Goal: Use online tool/utility: Utilize a website feature to perform a specific function

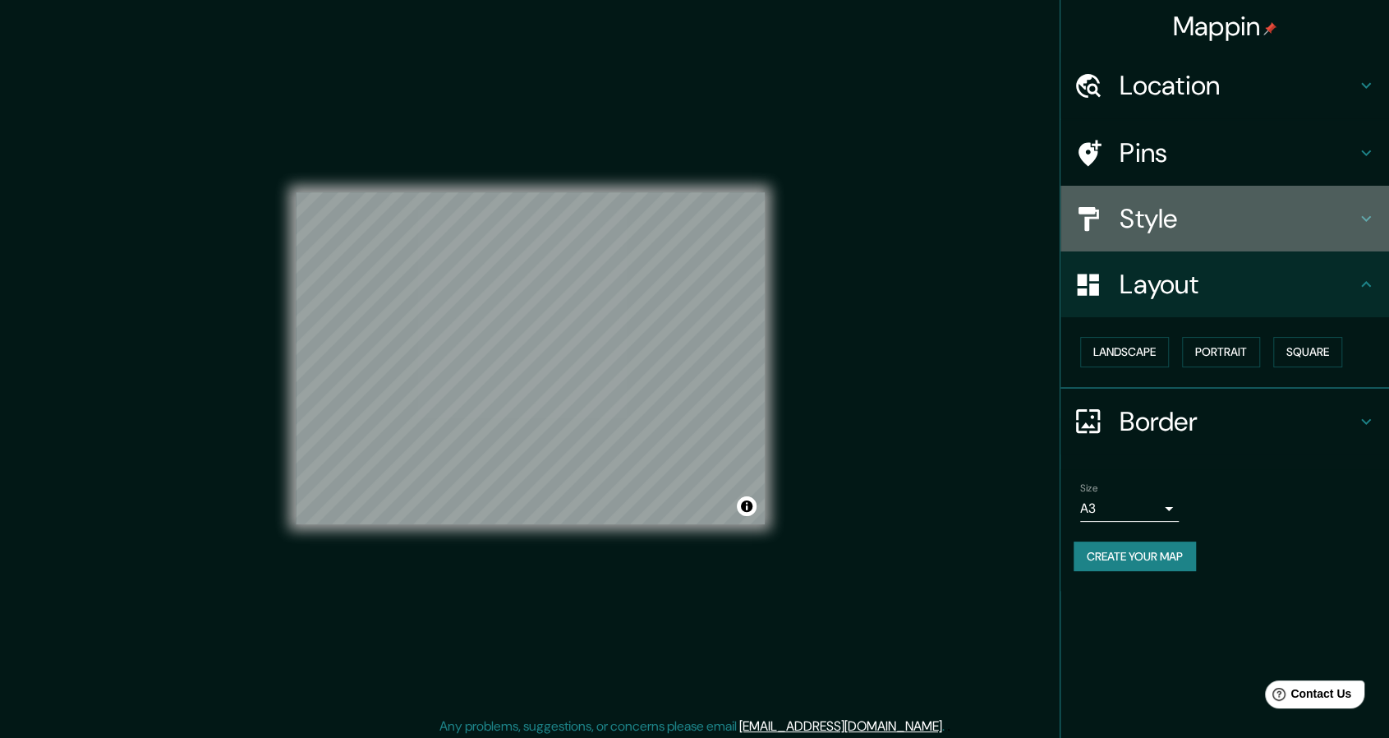
click at [1163, 214] on h4 "Style" at bounding box center [1238, 218] width 237 height 33
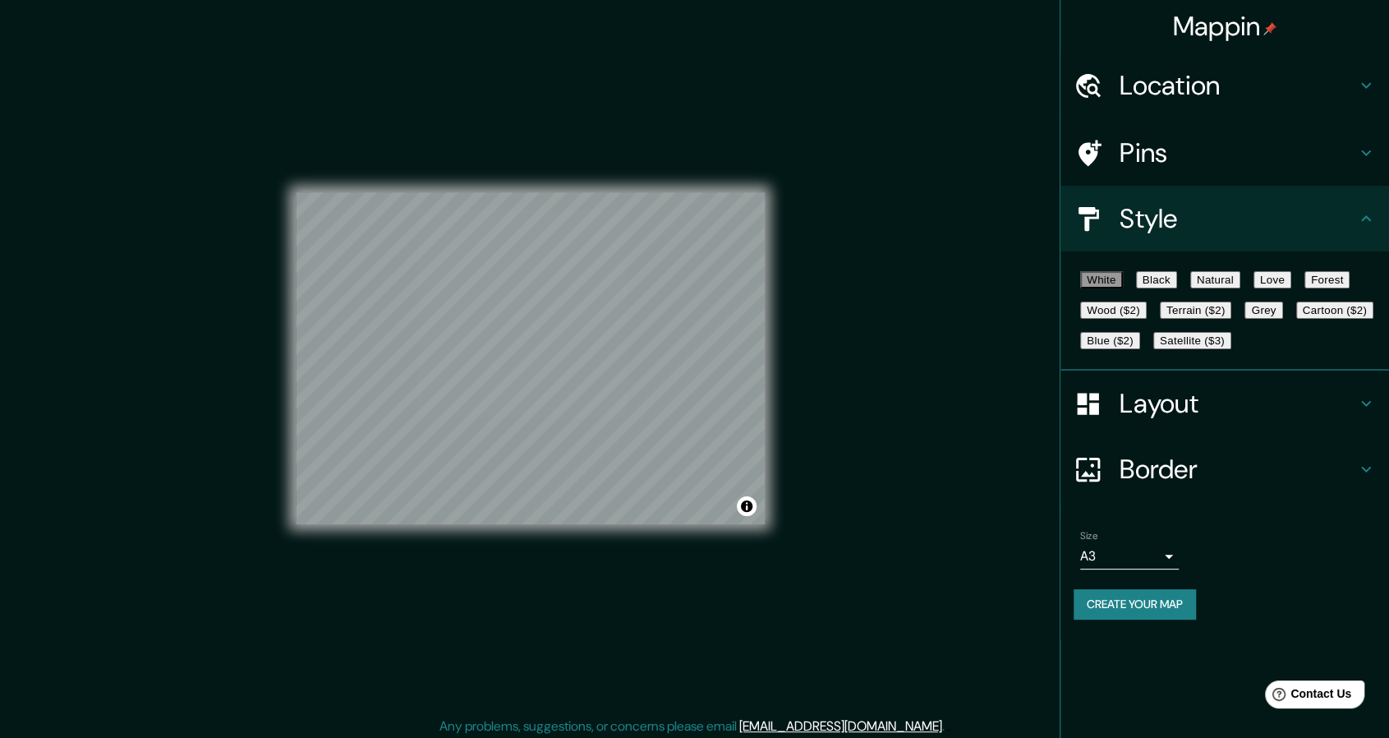
click at [1177, 285] on button "Black" at bounding box center [1156, 279] width 41 height 17
click at [1240, 288] on button "Natural" at bounding box center [1215, 279] width 50 height 17
click at [1147, 319] on button "Wood ($2)" at bounding box center [1113, 309] width 67 height 17
click at [1258, 320] on div "White Black Natural Love Forest Wood ($2) Terrain ($2) Grey Cartoon ($2) Blue (…" at bounding box center [1231, 309] width 315 height 91
click at [1232, 319] on button "Terrain ($2)" at bounding box center [1196, 309] width 72 height 17
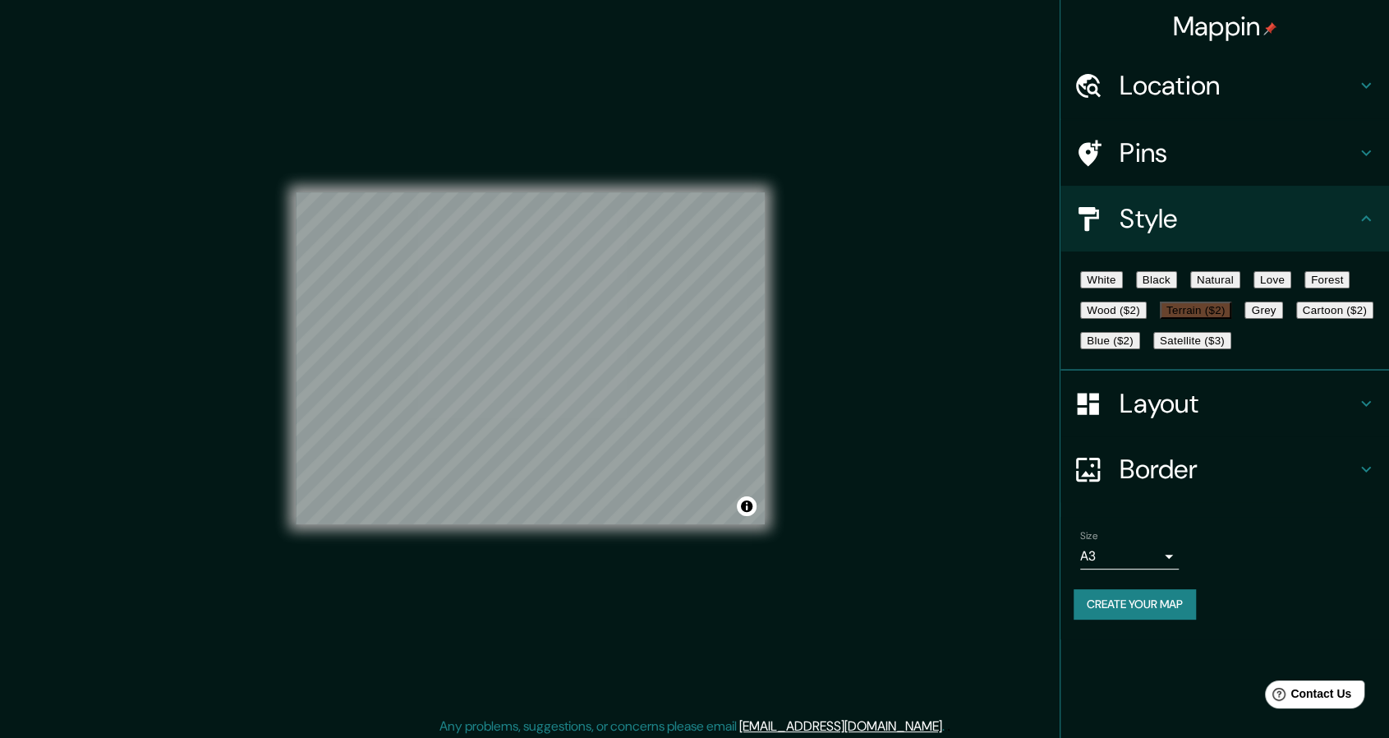
click at [1291, 282] on button "Love" at bounding box center [1272, 279] width 38 height 17
click at [1153, 349] on button "Satellite ($3)" at bounding box center [1192, 340] width 78 height 17
click at [1226, 356] on div "White Black Natural Love Forest Wood ($2) Terrain ($2) Grey Cartoon ($2) Blue (…" at bounding box center [1231, 309] width 315 height 91
click at [1296, 319] on button "Cartoon ($2)" at bounding box center [1334, 309] width 77 height 17
click at [1244, 319] on button "Grey" at bounding box center [1263, 309] width 38 height 17
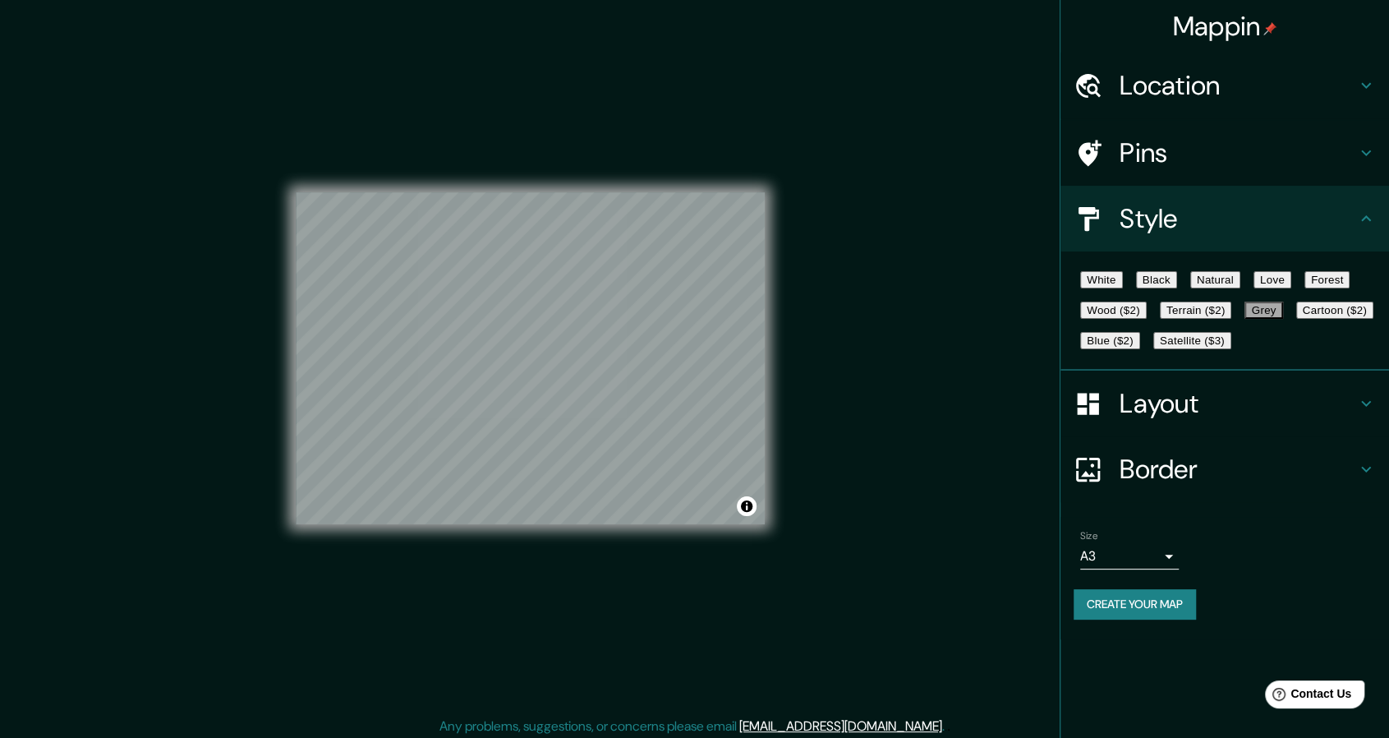
click at [1304, 288] on button "Forest" at bounding box center [1327, 279] width 46 height 17
click at [1147, 319] on button "Wood ($2)" at bounding box center [1113, 309] width 67 height 17
click at [1140, 349] on button "Blue ($2)" at bounding box center [1110, 340] width 60 height 17
click at [1297, 344] on div "White Black Natural Love Forest Wood ($2) Terrain ($2) Grey Cartoon ($2) Blue (…" at bounding box center [1231, 309] width 315 height 91
click at [1232, 319] on button "Terrain ($2)" at bounding box center [1196, 309] width 72 height 17
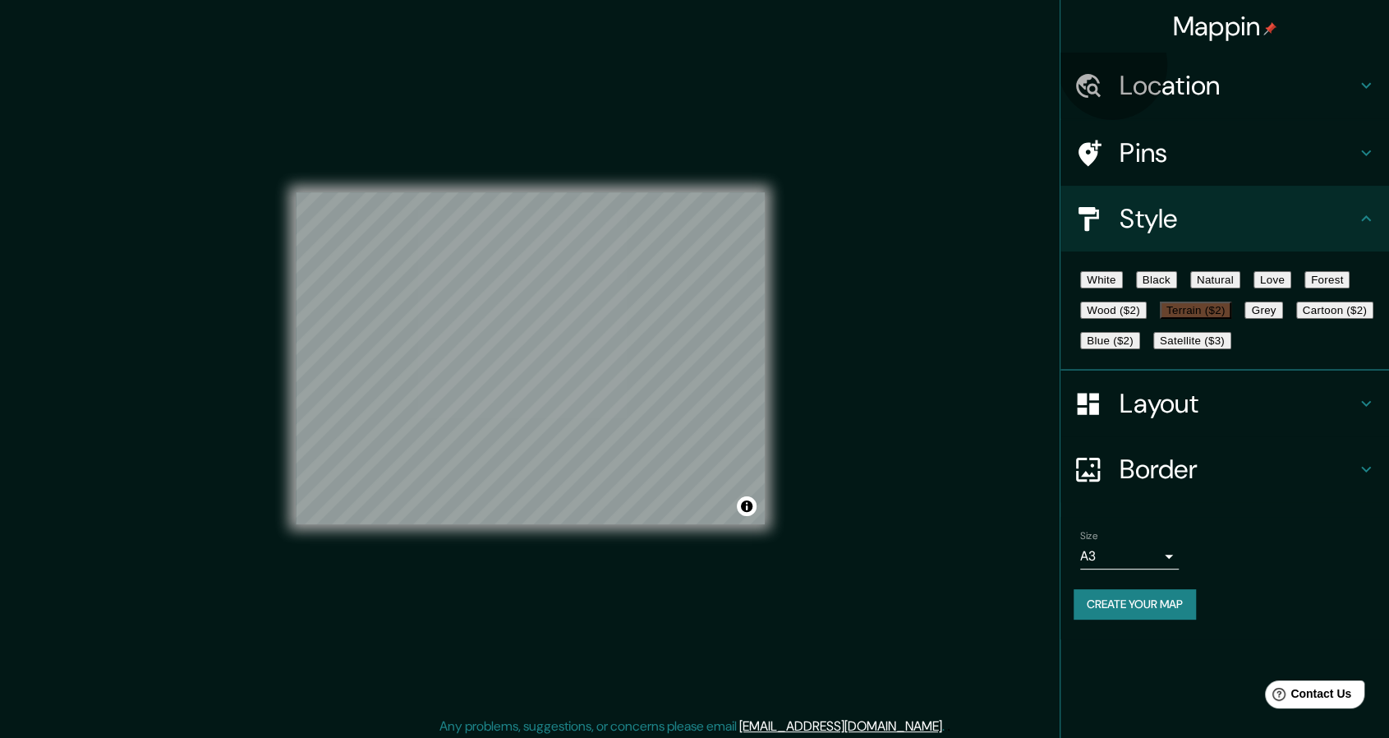
click at [1123, 284] on button "White" at bounding box center [1101, 279] width 43 height 17
click at [1127, 306] on div "White Black Natural Love Forest Wood ($2) Terrain ($2) Grey Cartoon ($2) Blue (…" at bounding box center [1231, 309] width 315 height 91
click at [1304, 288] on button "Forest" at bounding box center [1327, 279] width 46 height 17
click at [1177, 288] on button "Black" at bounding box center [1156, 279] width 41 height 17
click at [1304, 288] on button "Forest" at bounding box center [1327, 279] width 46 height 17
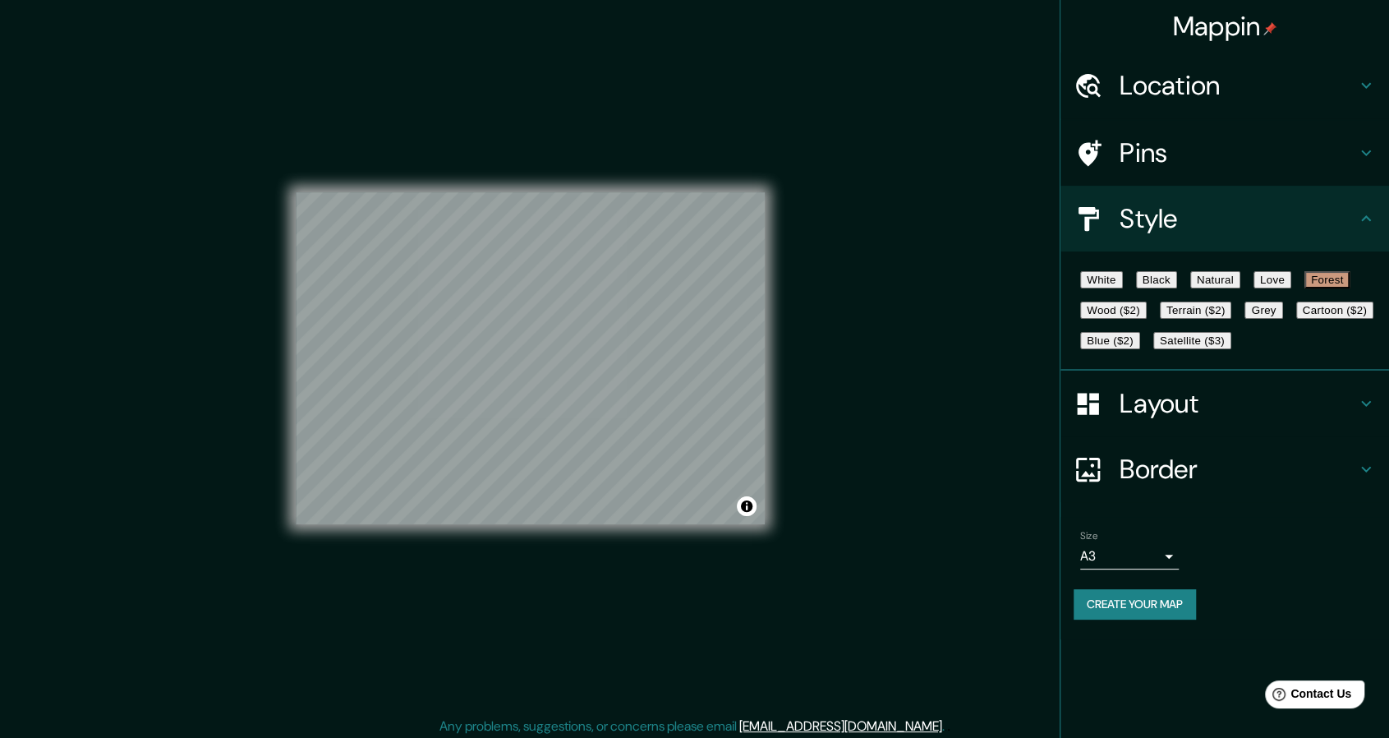
click at [1244, 319] on button "Grey" at bounding box center [1263, 309] width 38 height 17
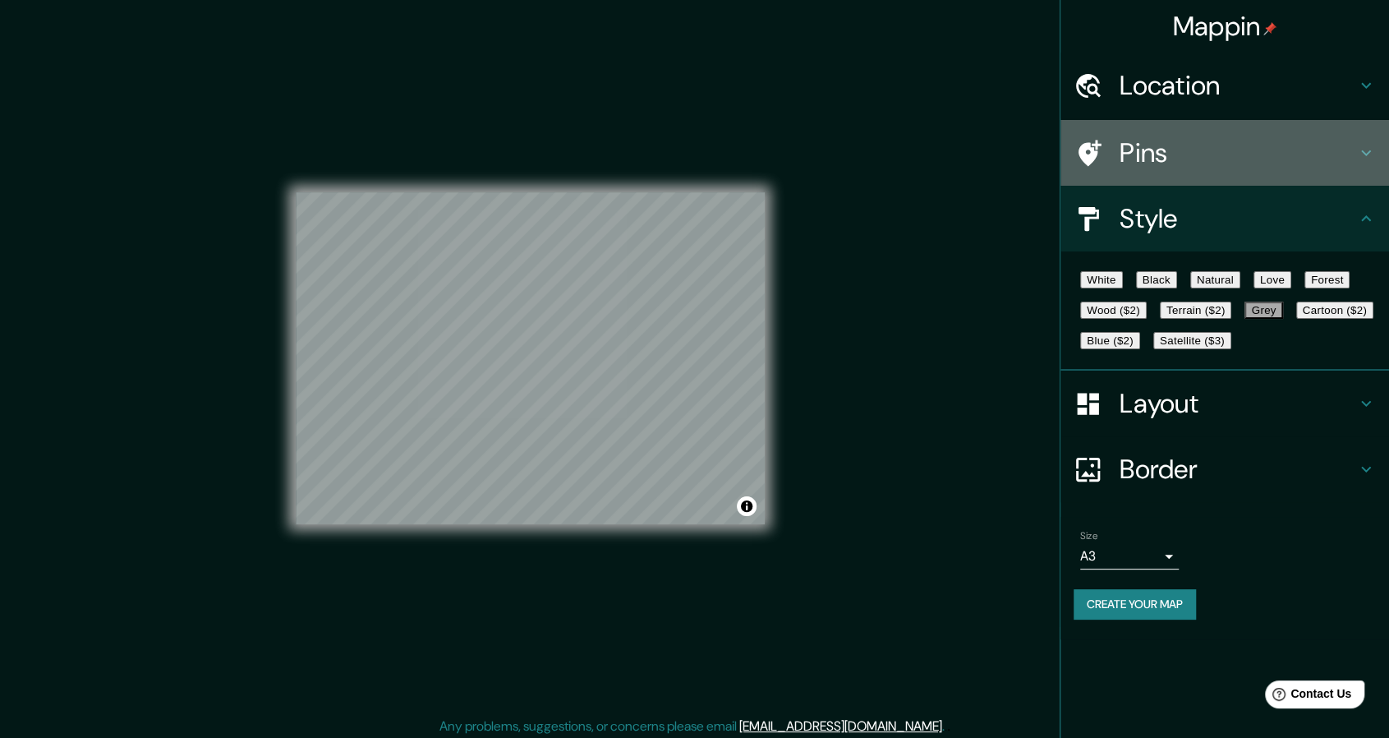
click at [1184, 169] on div "Pins" at bounding box center [1224, 153] width 329 height 66
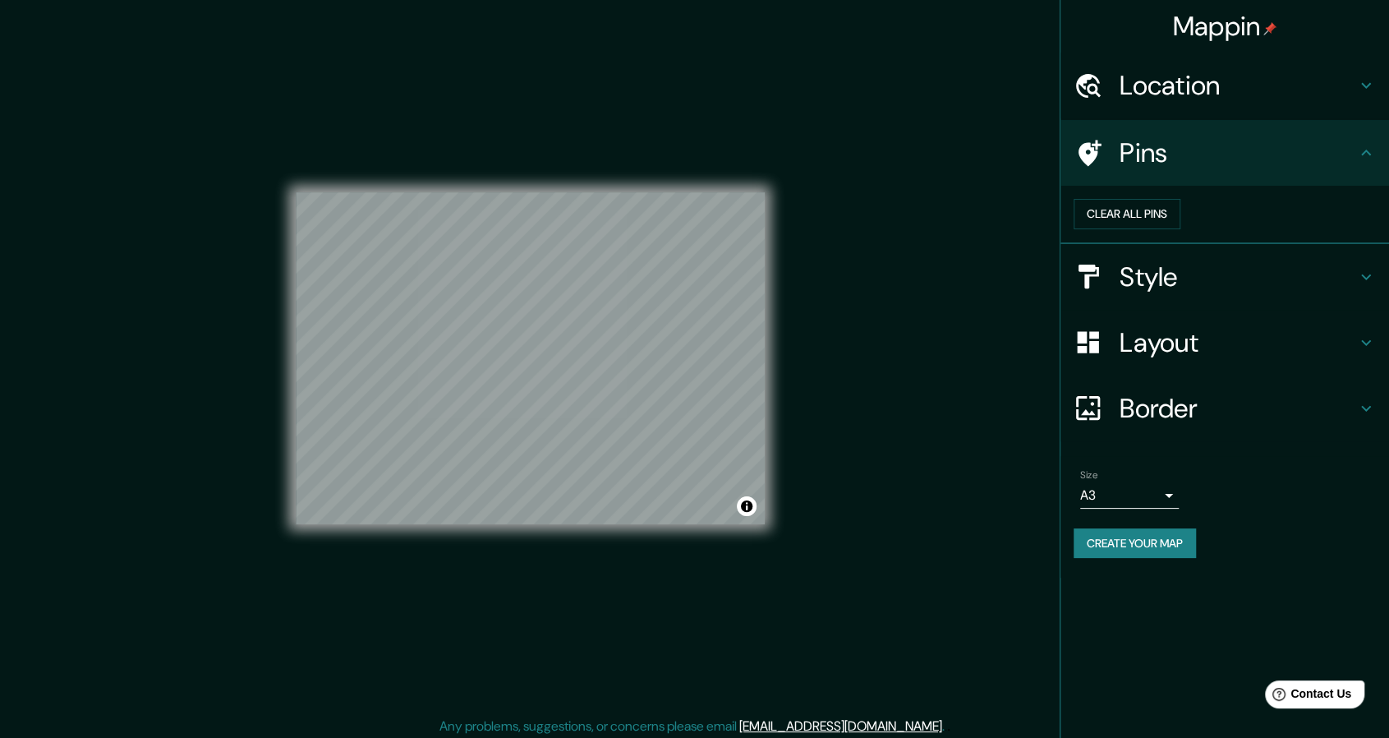
click at [1184, 169] on div "Pins" at bounding box center [1224, 153] width 329 height 66
click at [1208, 98] on h4 "Location" at bounding box center [1238, 85] width 237 height 33
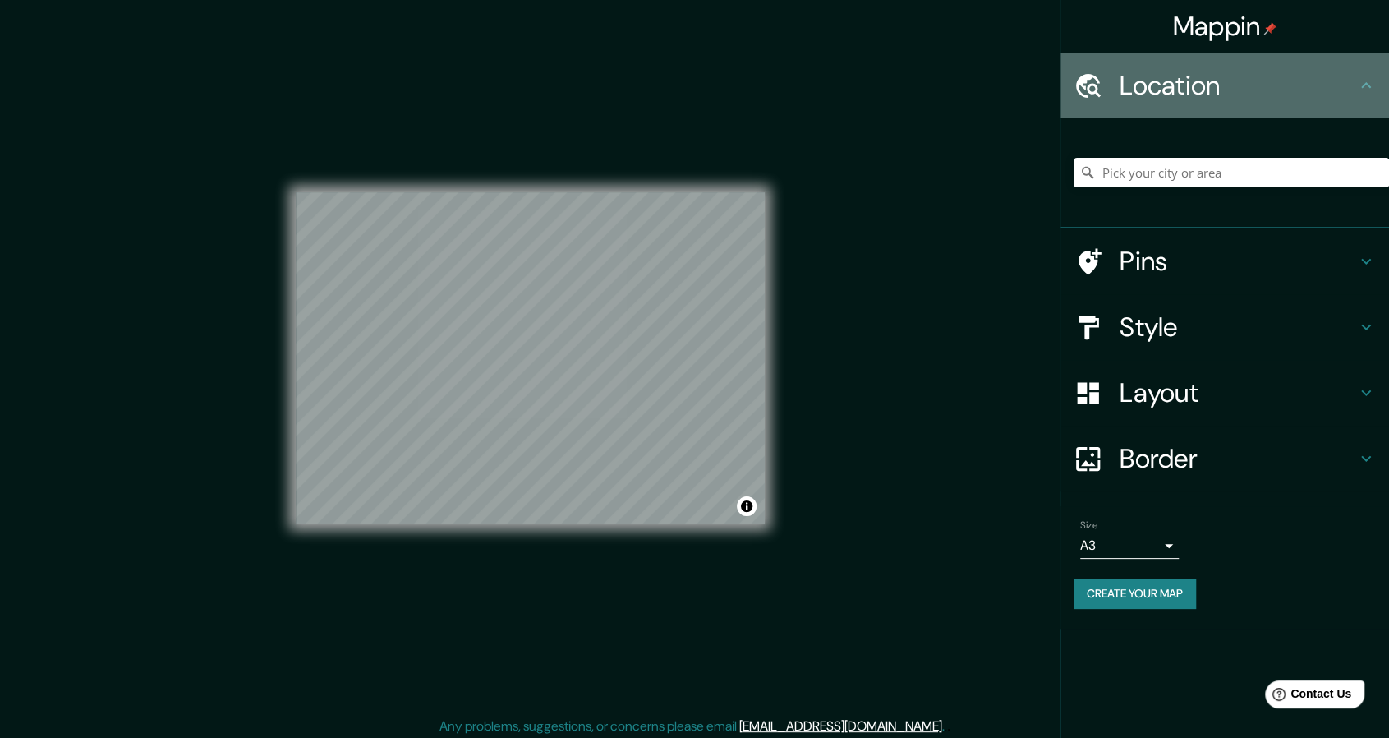
click at [1208, 98] on h4 "Location" at bounding box center [1238, 85] width 237 height 33
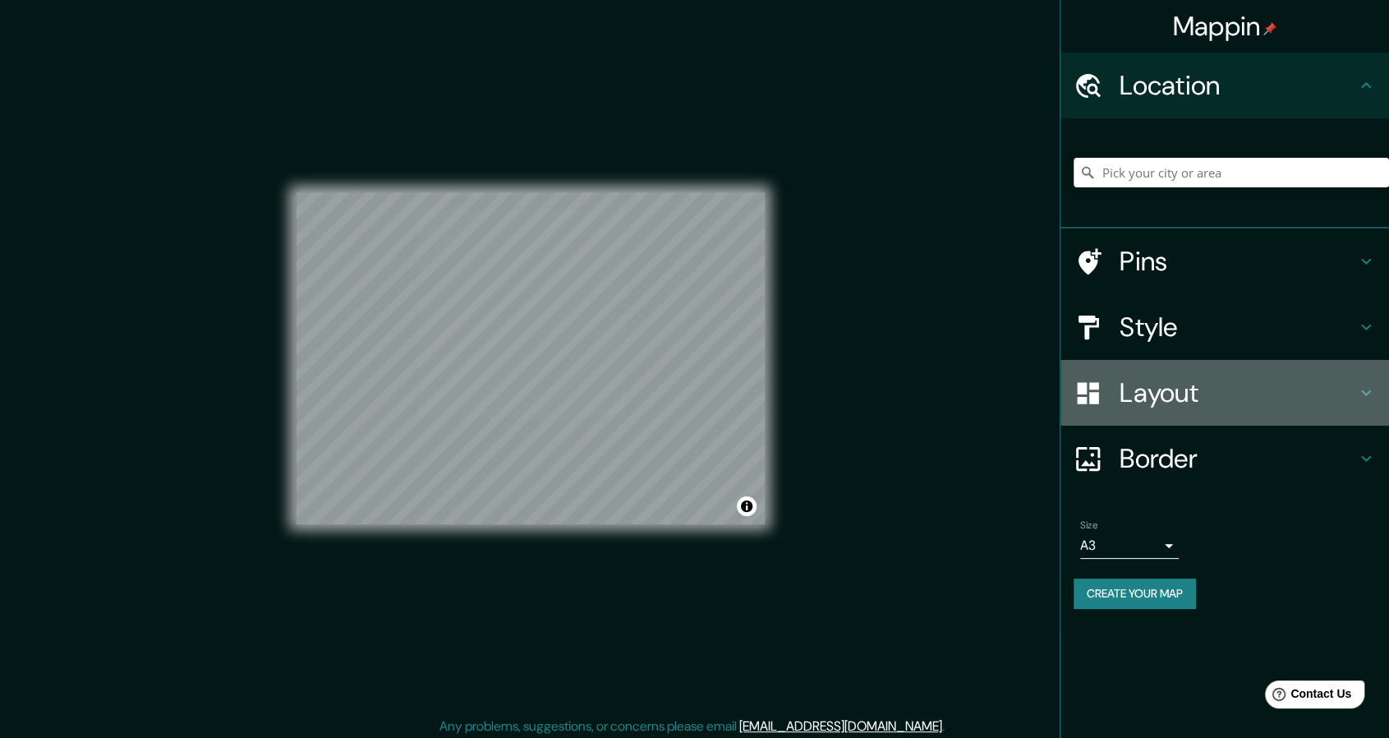
click at [1260, 390] on h4 "Layout" at bounding box center [1238, 392] width 237 height 33
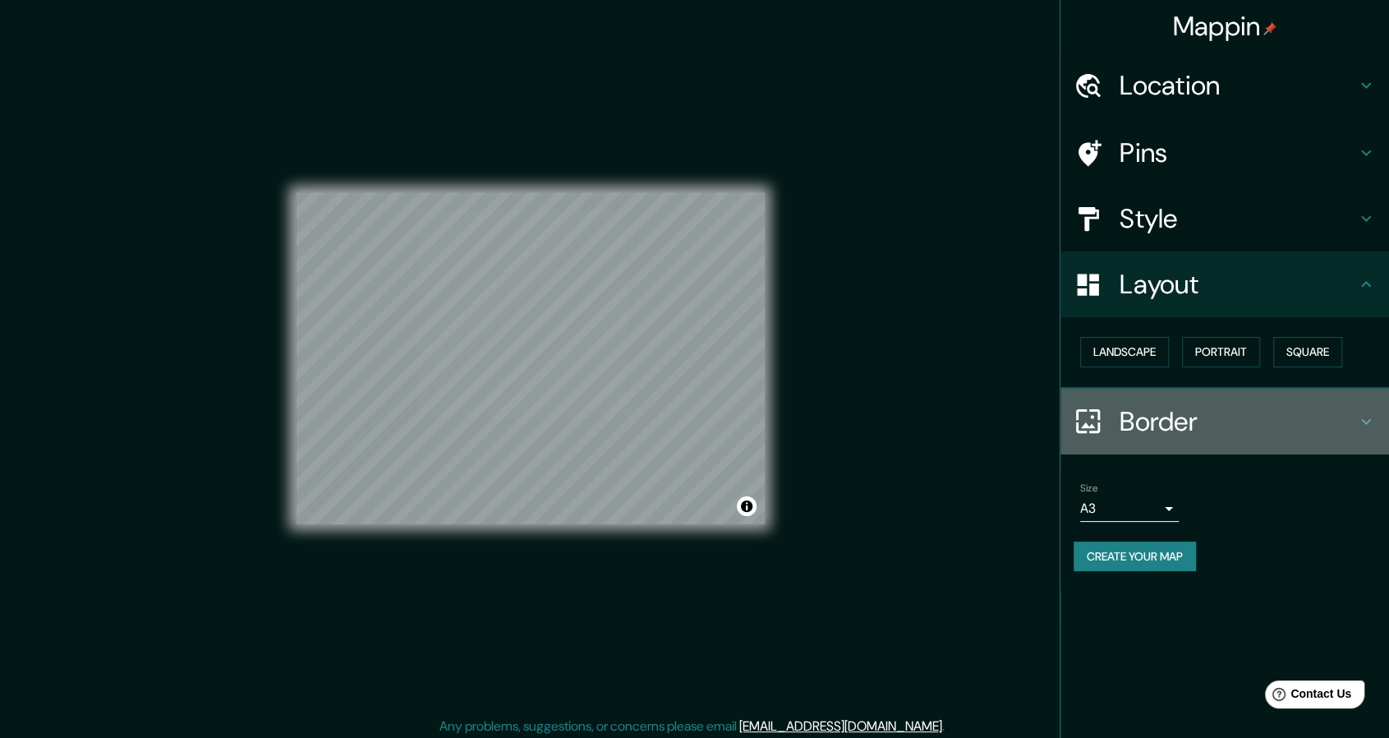
click at [1188, 435] on h4 "Border" at bounding box center [1238, 421] width 237 height 33
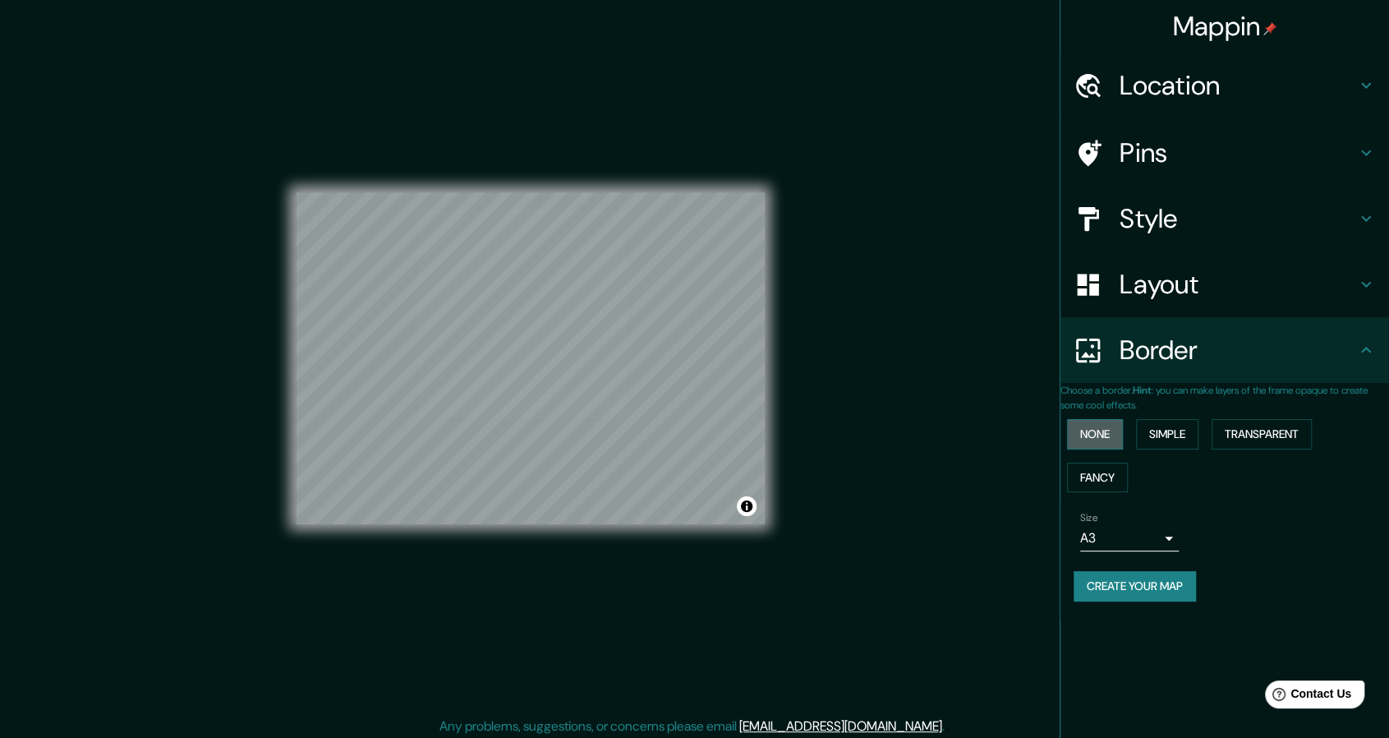
click at [1116, 438] on button "None" at bounding box center [1095, 434] width 56 height 30
click at [1179, 430] on button "Simple" at bounding box center [1167, 434] width 62 height 30
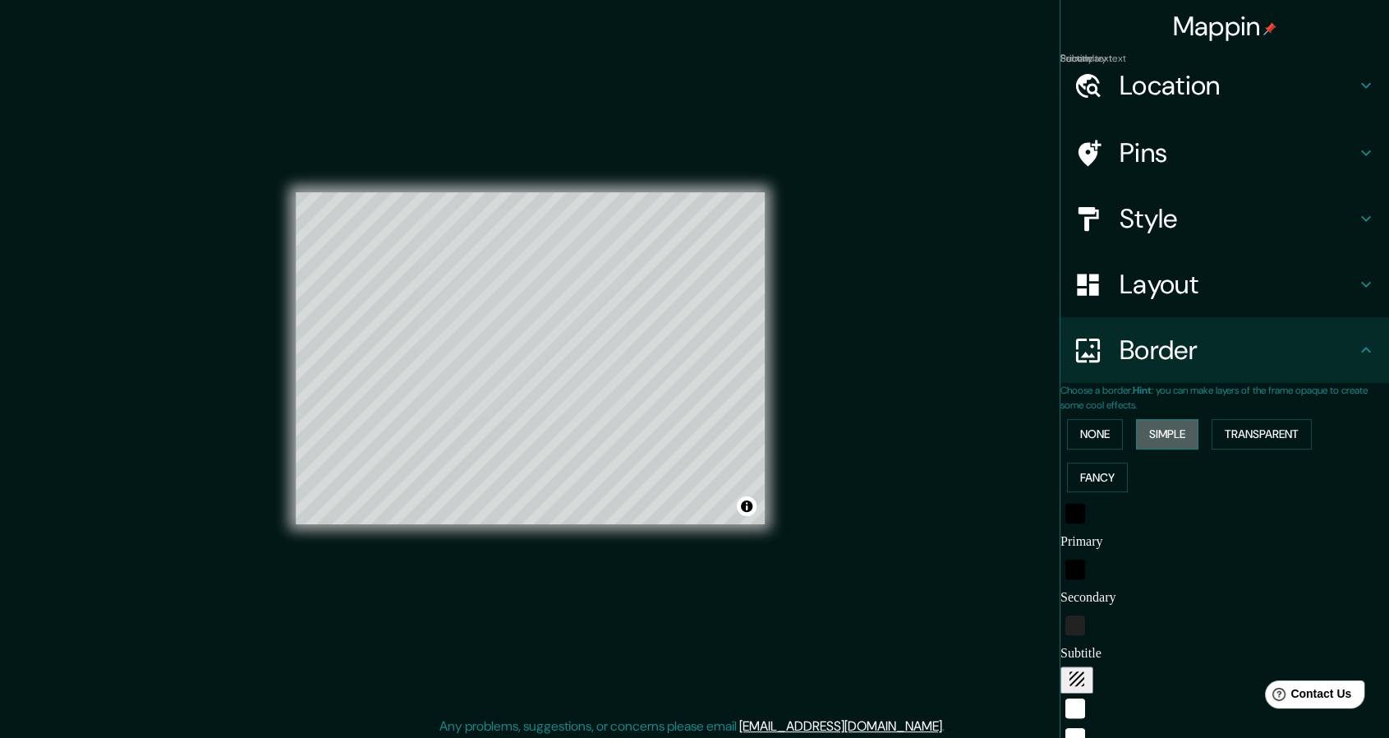
click at [1179, 430] on button "Simple" at bounding box center [1167, 434] width 62 height 30
type input "228"
type input "46"
click at [1245, 441] on button "Transparent" at bounding box center [1262, 434] width 100 height 30
click at [1106, 468] on button "Fancy" at bounding box center [1097, 477] width 61 height 30
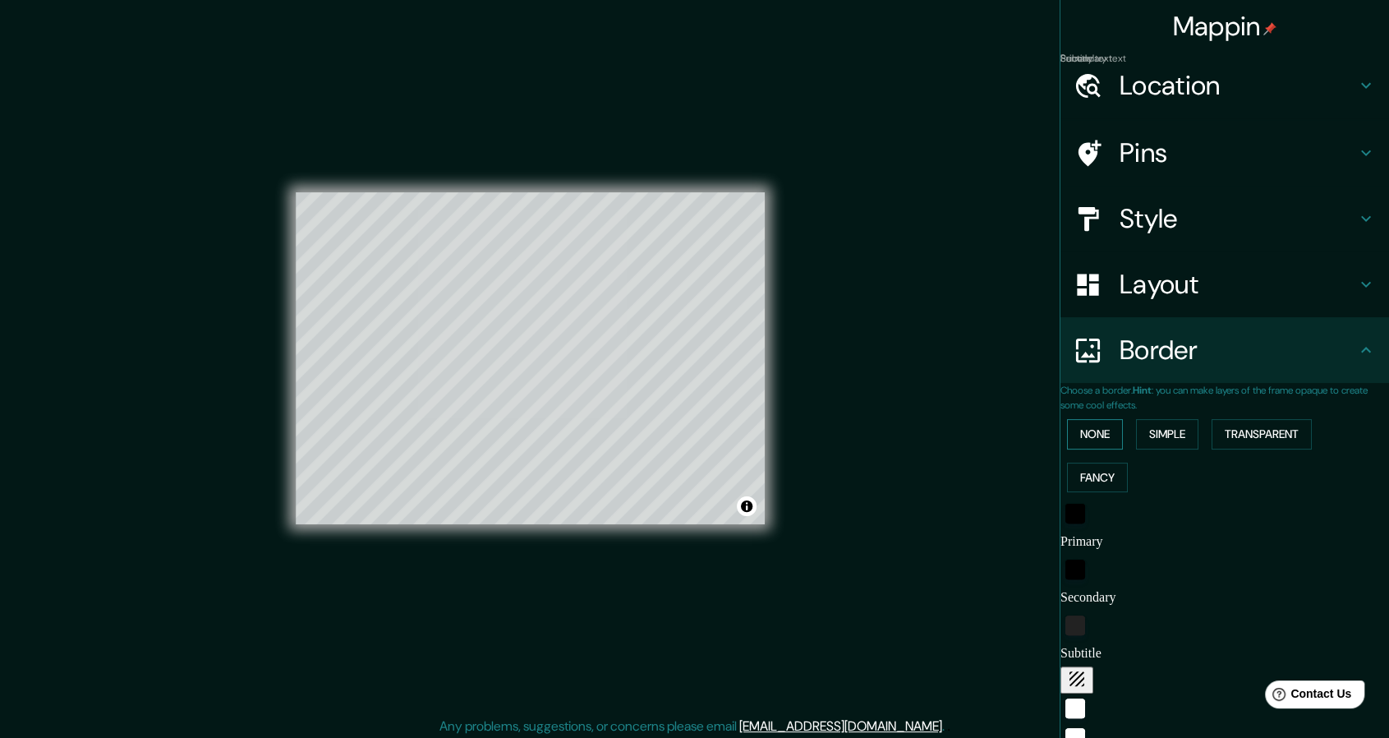
click at [1092, 443] on button "None" at bounding box center [1095, 434] width 56 height 30
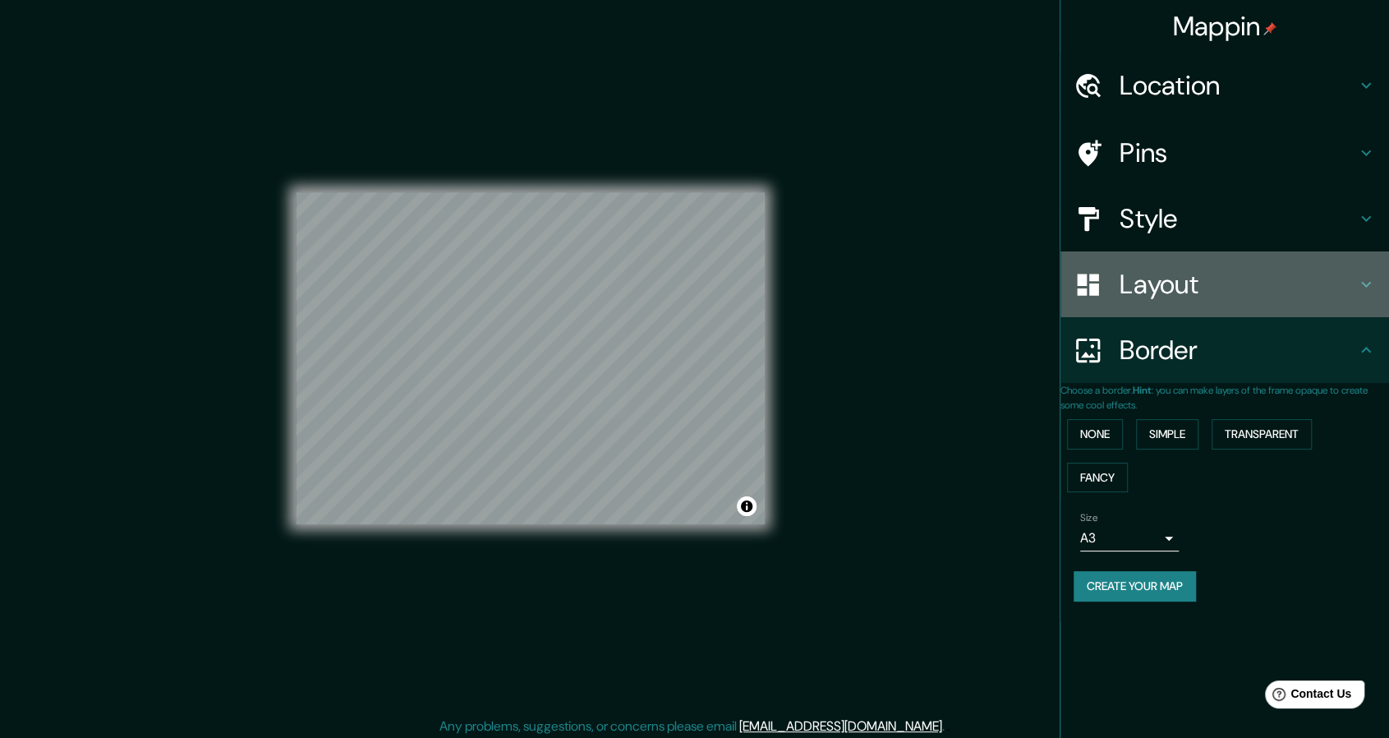
click at [1194, 298] on h4 "Layout" at bounding box center [1238, 284] width 237 height 33
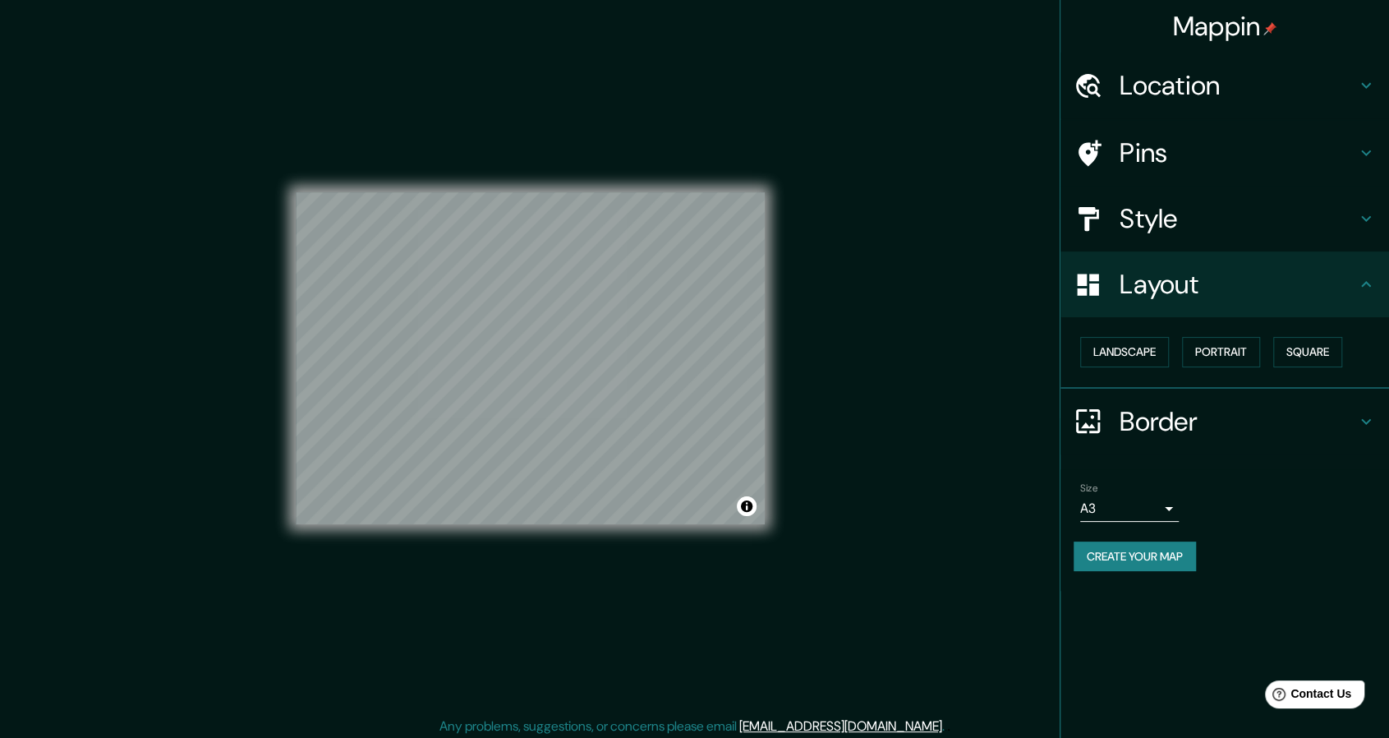
click at [1181, 224] on h4 "Style" at bounding box center [1238, 218] width 237 height 33
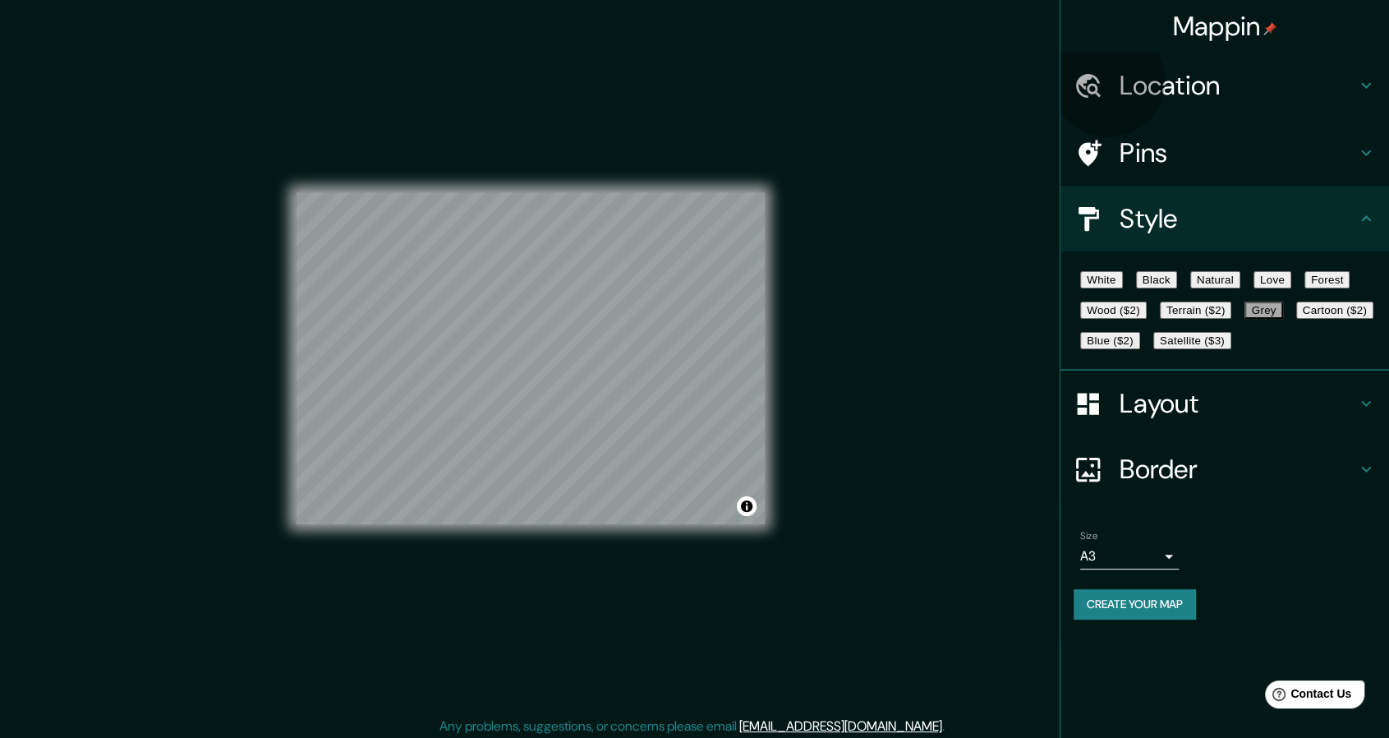
click at [1304, 288] on button "Forest" at bounding box center [1327, 279] width 46 height 17
click at [1244, 319] on button "Grey" at bounding box center [1263, 309] width 38 height 17
click at [1147, 319] on button "Wood ($2)" at bounding box center [1113, 309] width 67 height 17
click at [1244, 319] on button "Grey" at bounding box center [1263, 309] width 38 height 17
click at [1177, 288] on button "Black" at bounding box center [1156, 279] width 41 height 17
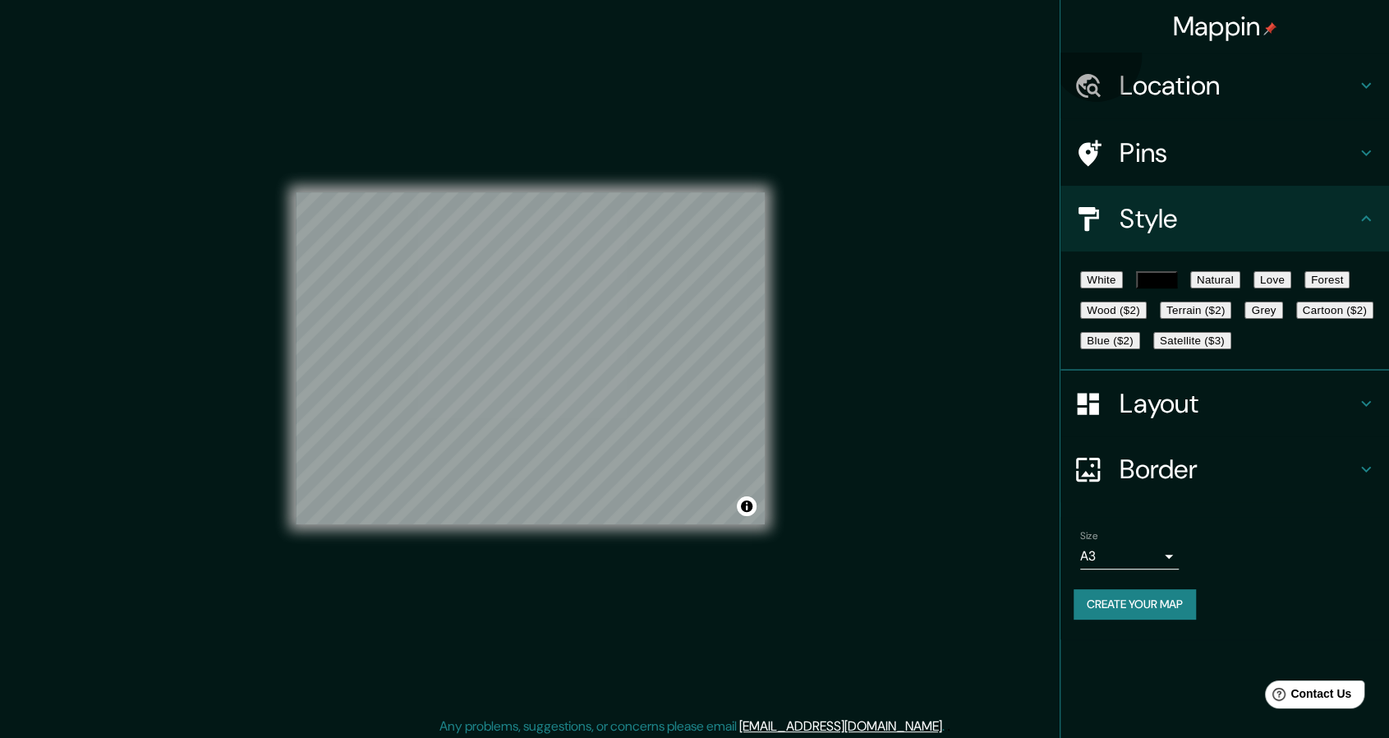
click at [1244, 319] on button "Grey" at bounding box center [1263, 309] width 38 height 17
click at [1177, 288] on button "Black" at bounding box center [1156, 279] width 41 height 17
click at [1120, 619] on button "Create your map" at bounding box center [1135, 604] width 122 height 30
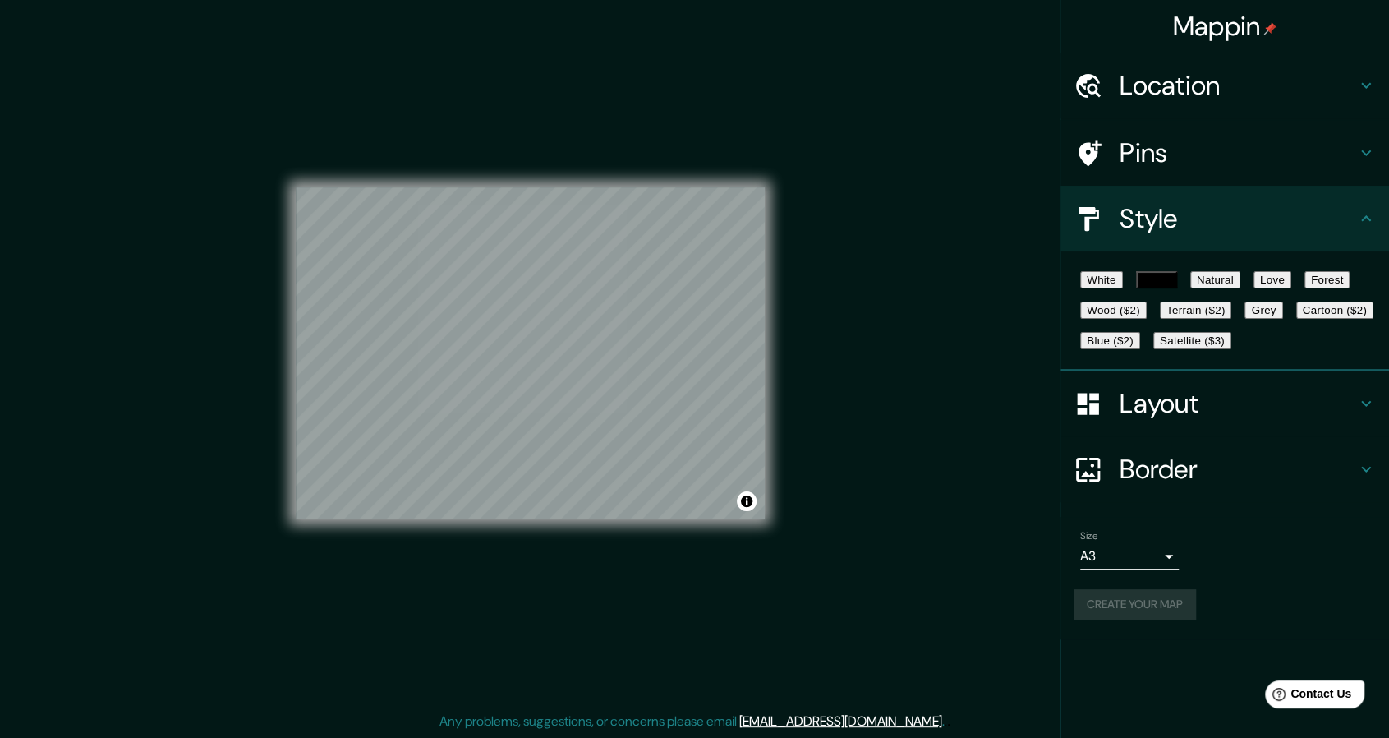
click at [1143, 619] on div "Create your map" at bounding box center [1225, 604] width 302 height 30
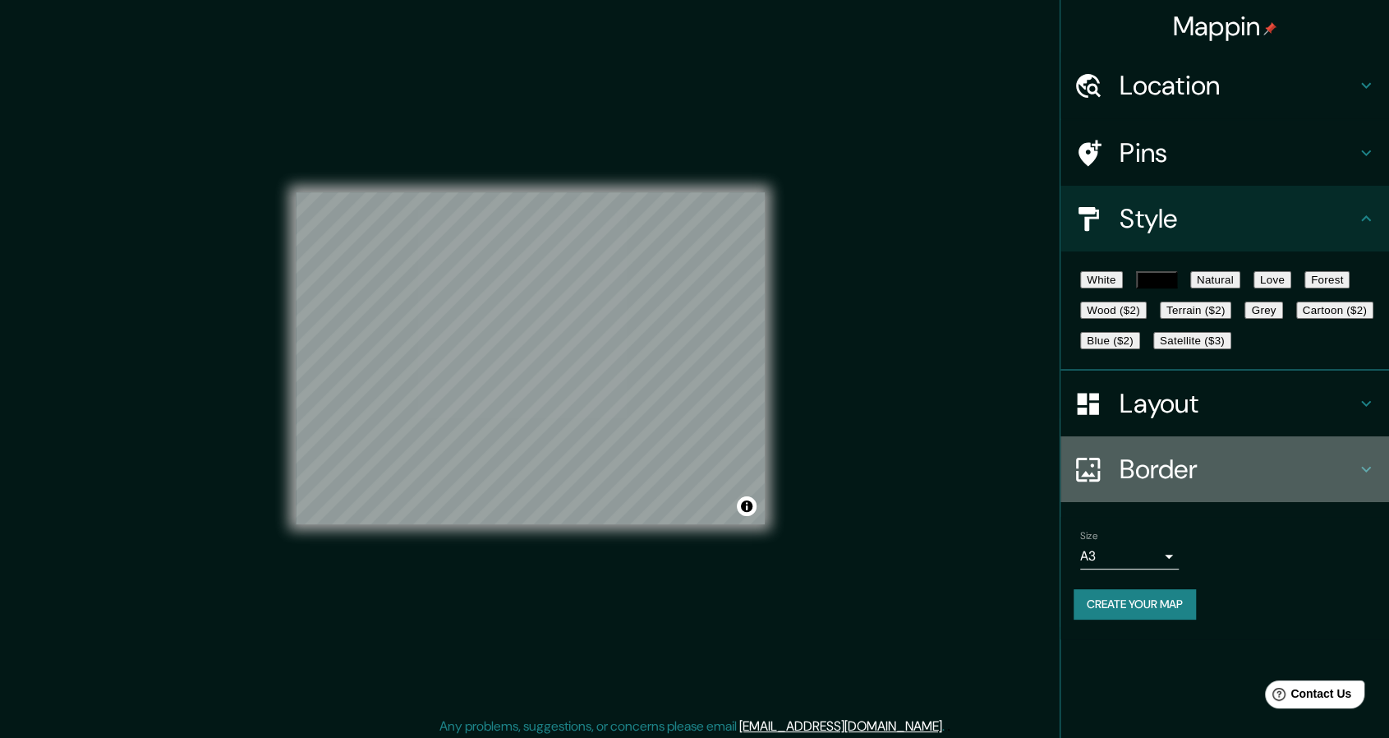
click at [1220, 485] on h4 "Border" at bounding box center [1238, 469] width 237 height 33
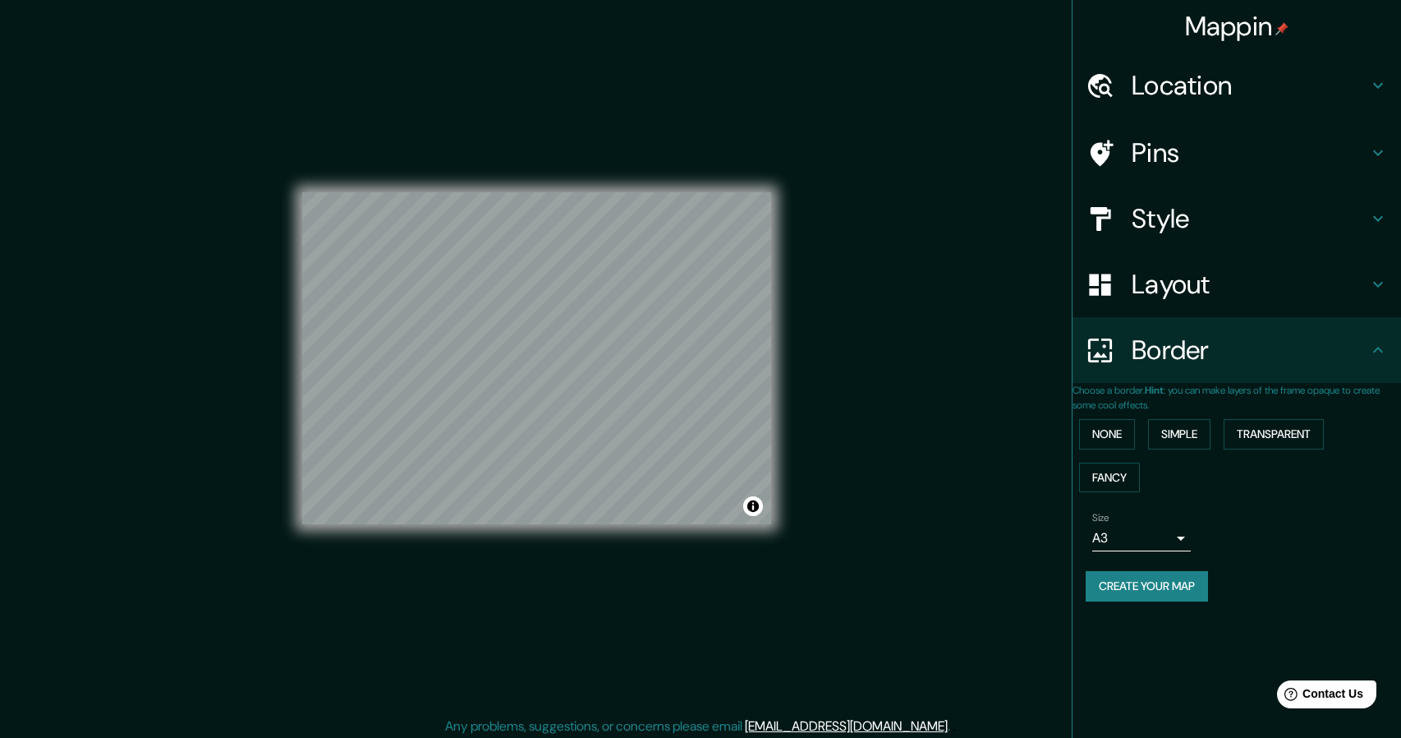
click at [1165, 556] on body "Mappin Location Pins Style Layout Border Choose a border. Hint : you can make l…" at bounding box center [700, 369] width 1401 height 738
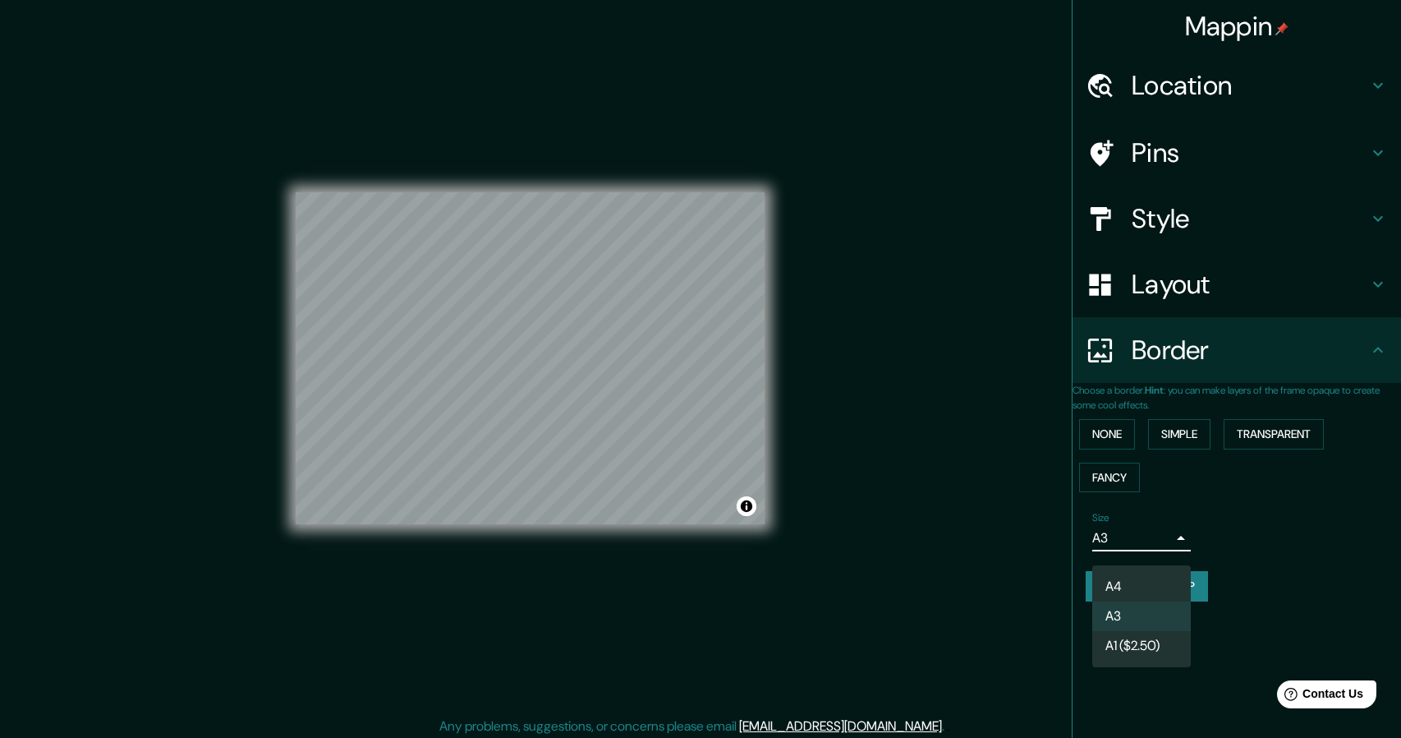
click at [1134, 613] on li "A3" at bounding box center [1141, 616] width 99 height 30
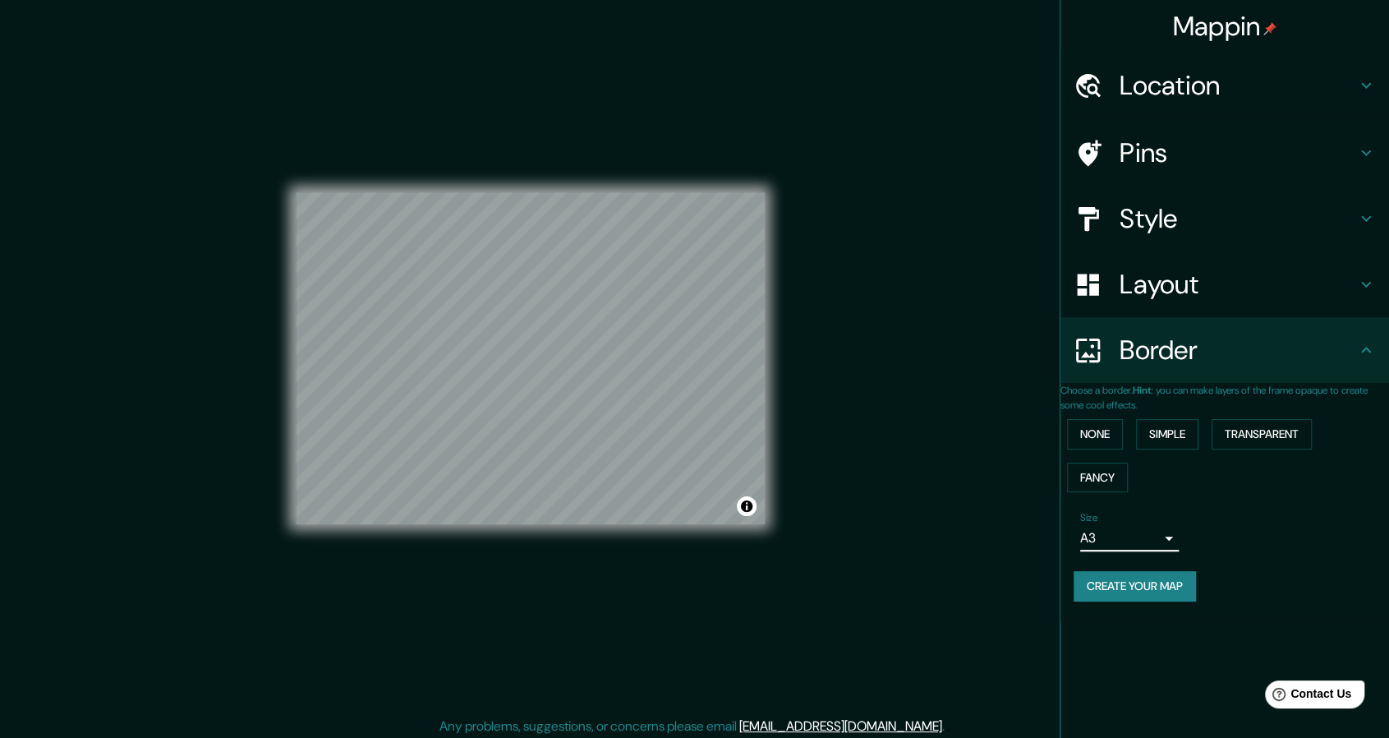
click at [1129, 595] on button "Create your map" at bounding box center [1135, 586] width 122 height 30
click at [1146, 600] on button "Create your map" at bounding box center [1135, 586] width 122 height 30
click at [1137, 601] on div "Create your map" at bounding box center [1225, 586] width 302 height 30
click at [1131, 601] on button "Create your map" at bounding box center [1135, 586] width 122 height 30
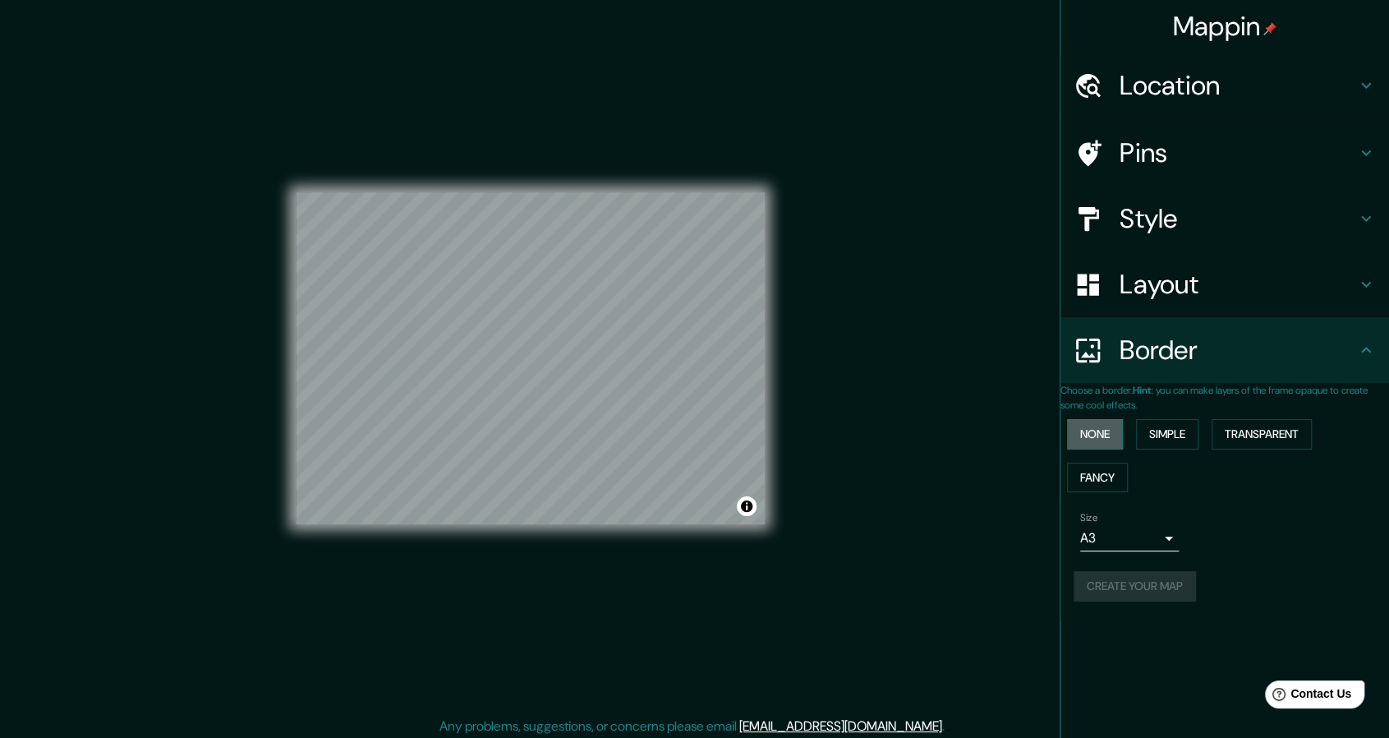
click at [1091, 430] on button "None" at bounding box center [1095, 434] width 56 height 30
click at [1184, 430] on button "Simple" at bounding box center [1167, 434] width 62 height 30
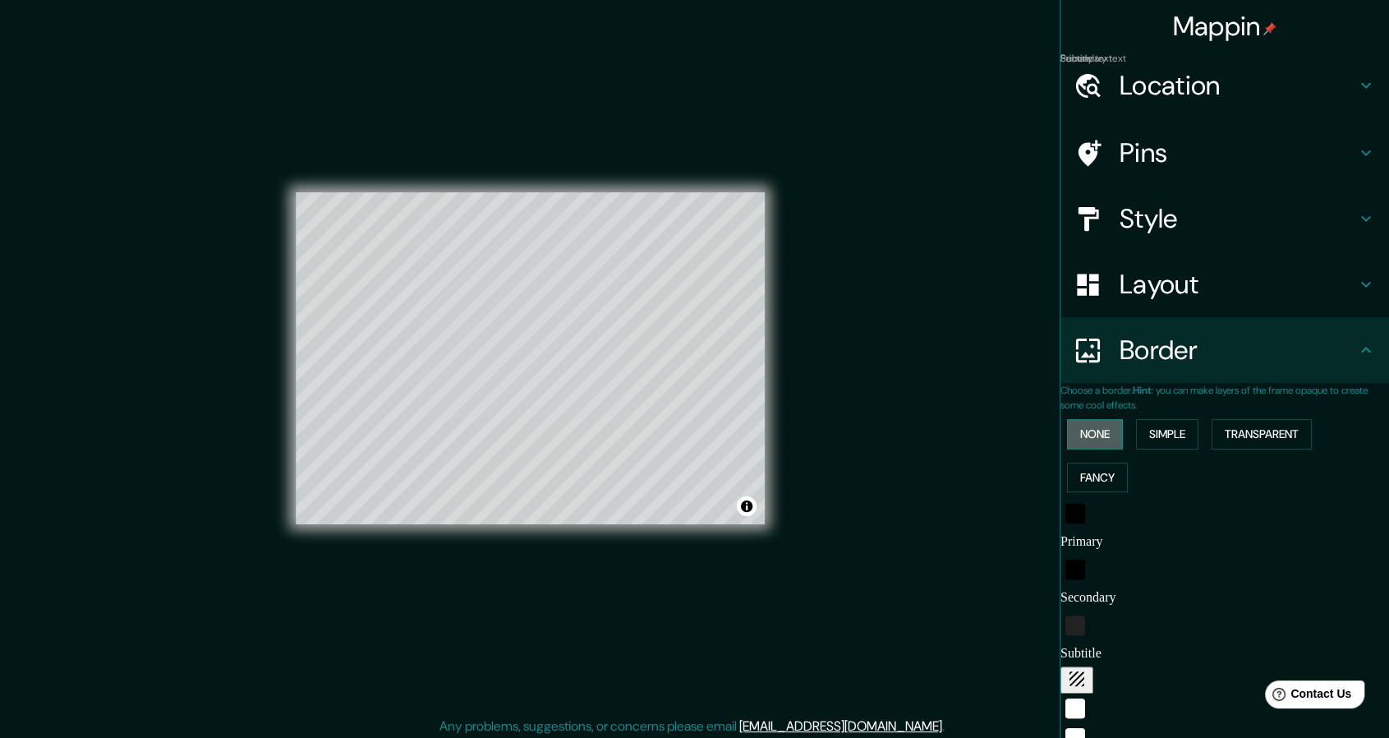
click at [1113, 428] on button "None" at bounding box center [1095, 434] width 56 height 30
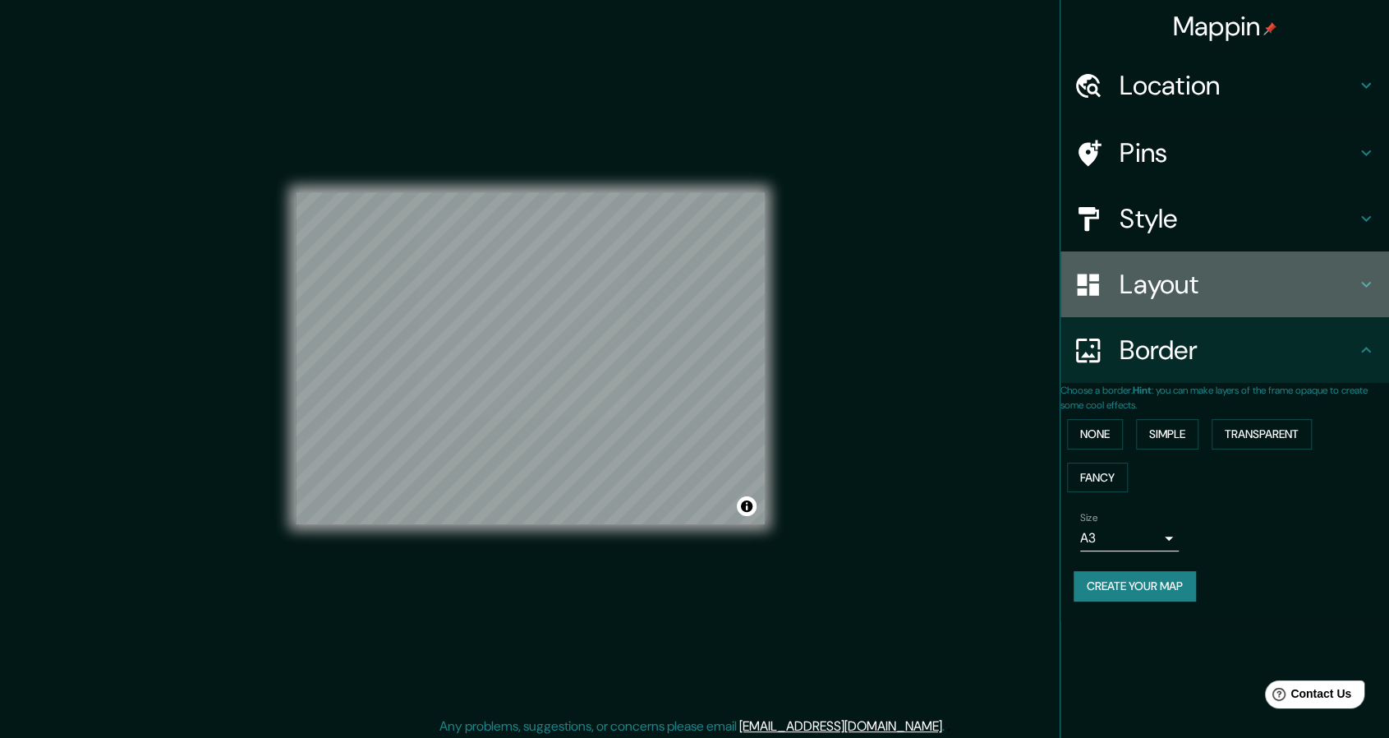
click at [1223, 290] on h4 "Layout" at bounding box center [1238, 284] width 237 height 33
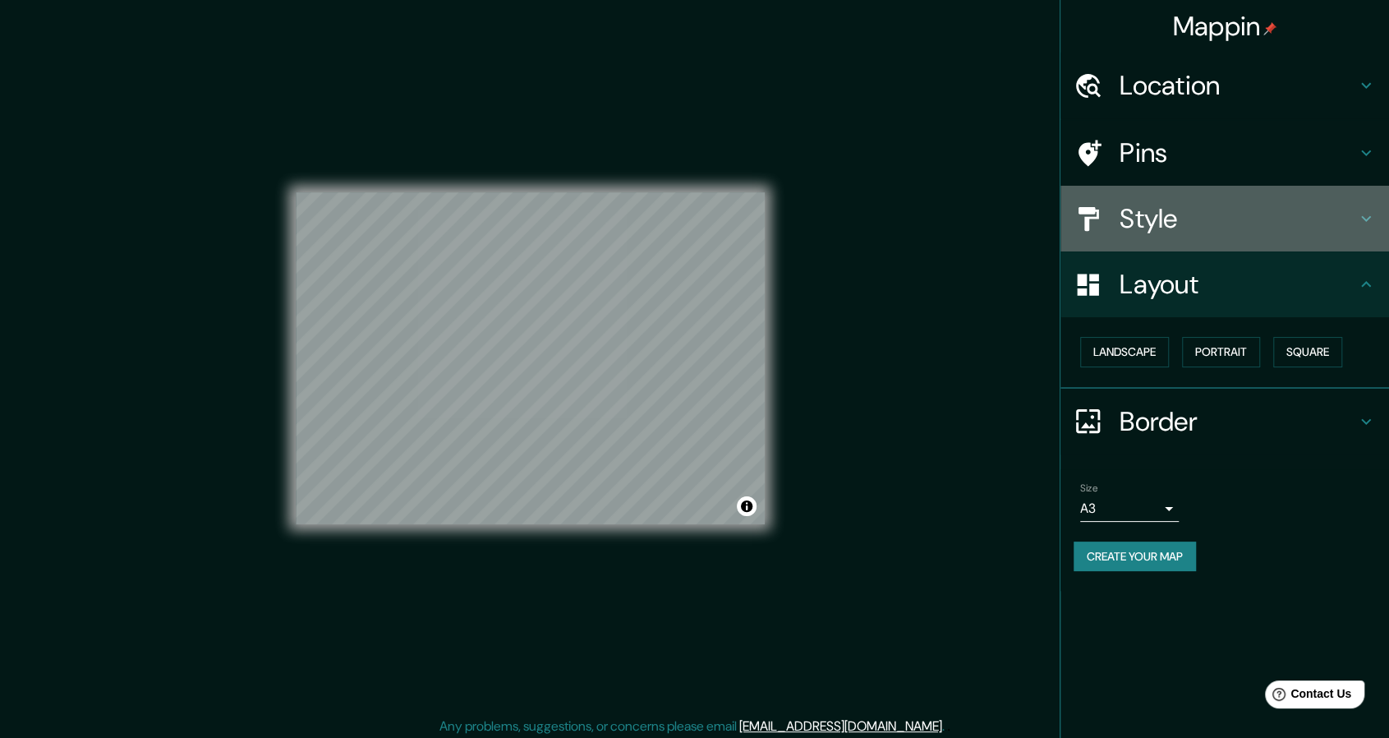
click at [1217, 233] on h4 "Style" at bounding box center [1238, 218] width 237 height 33
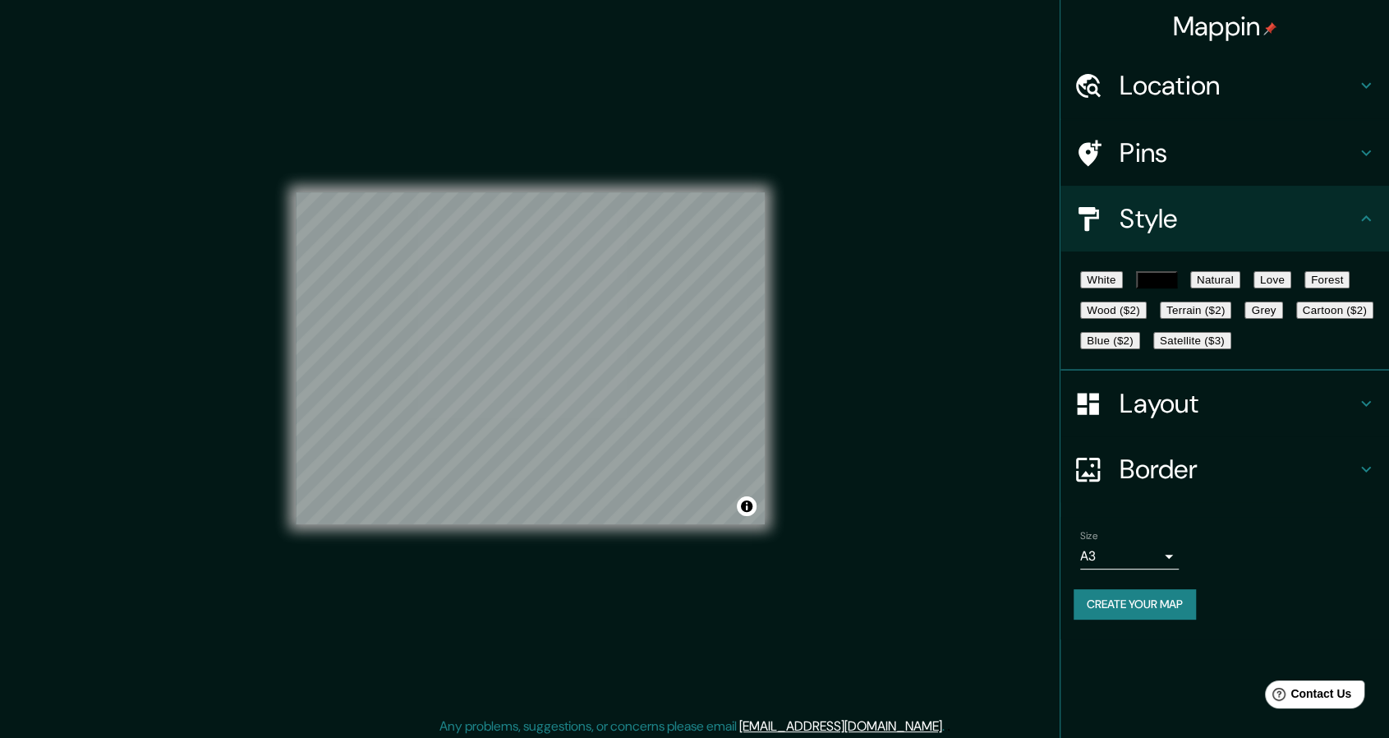
click at [1201, 149] on h4 "Pins" at bounding box center [1238, 152] width 237 height 33
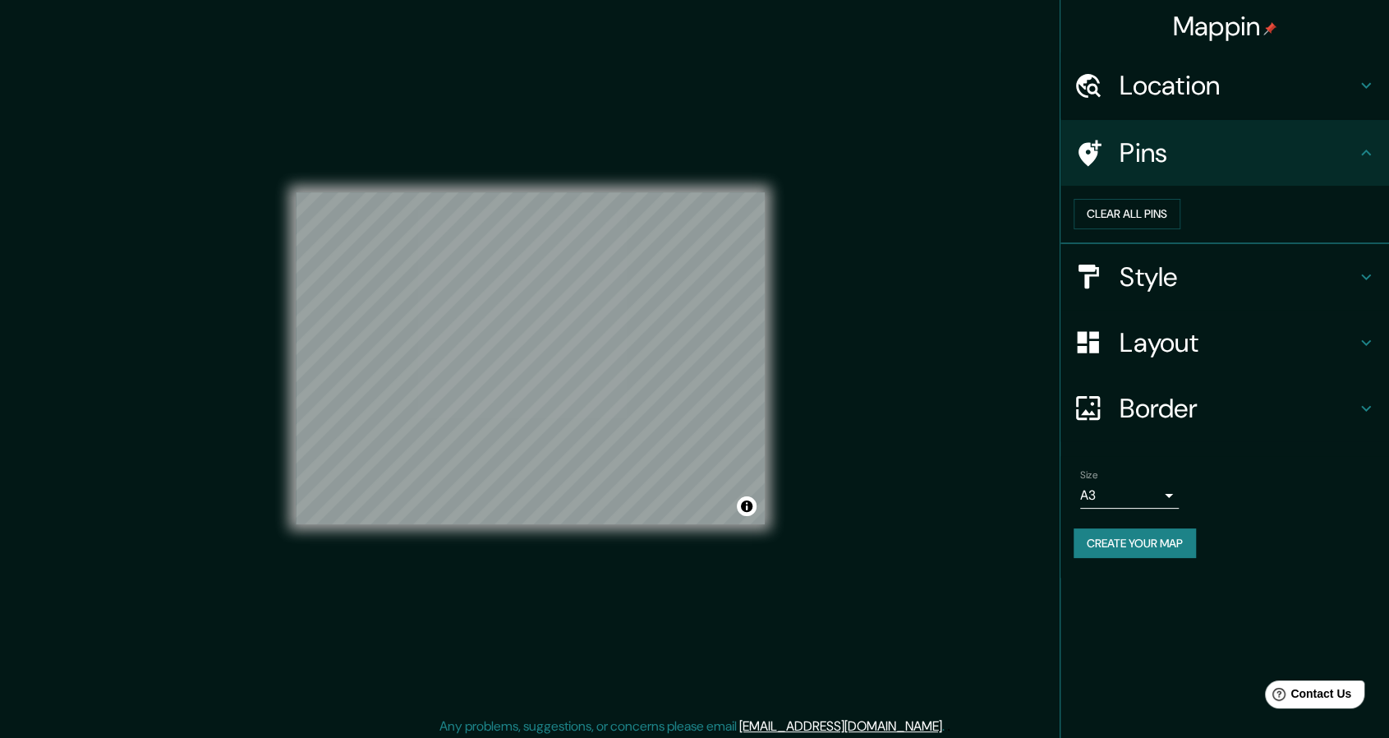
click at [1221, 83] on h4 "Location" at bounding box center [1238, 85] width 237 height 33
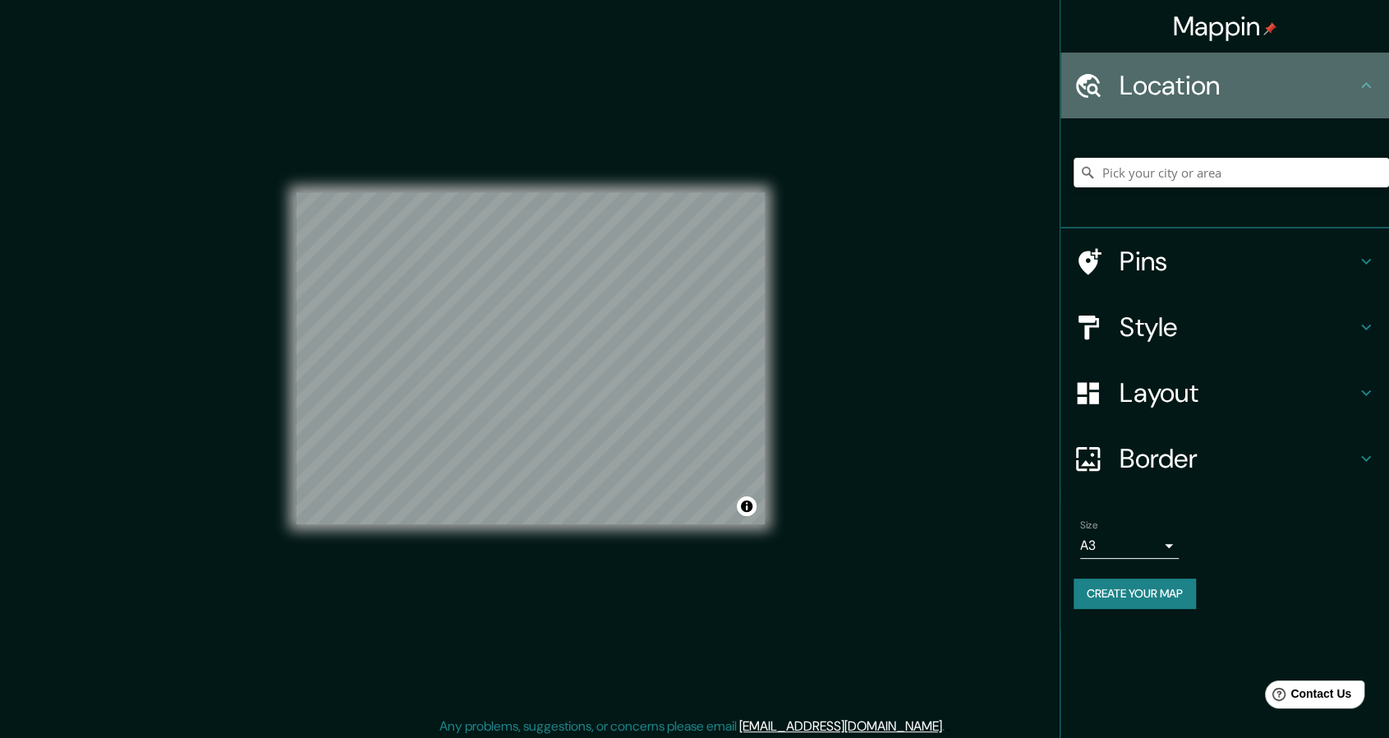
click at [1220, 93] on h4 "Location" at bounding box center [1238, 85] width 237 height 33
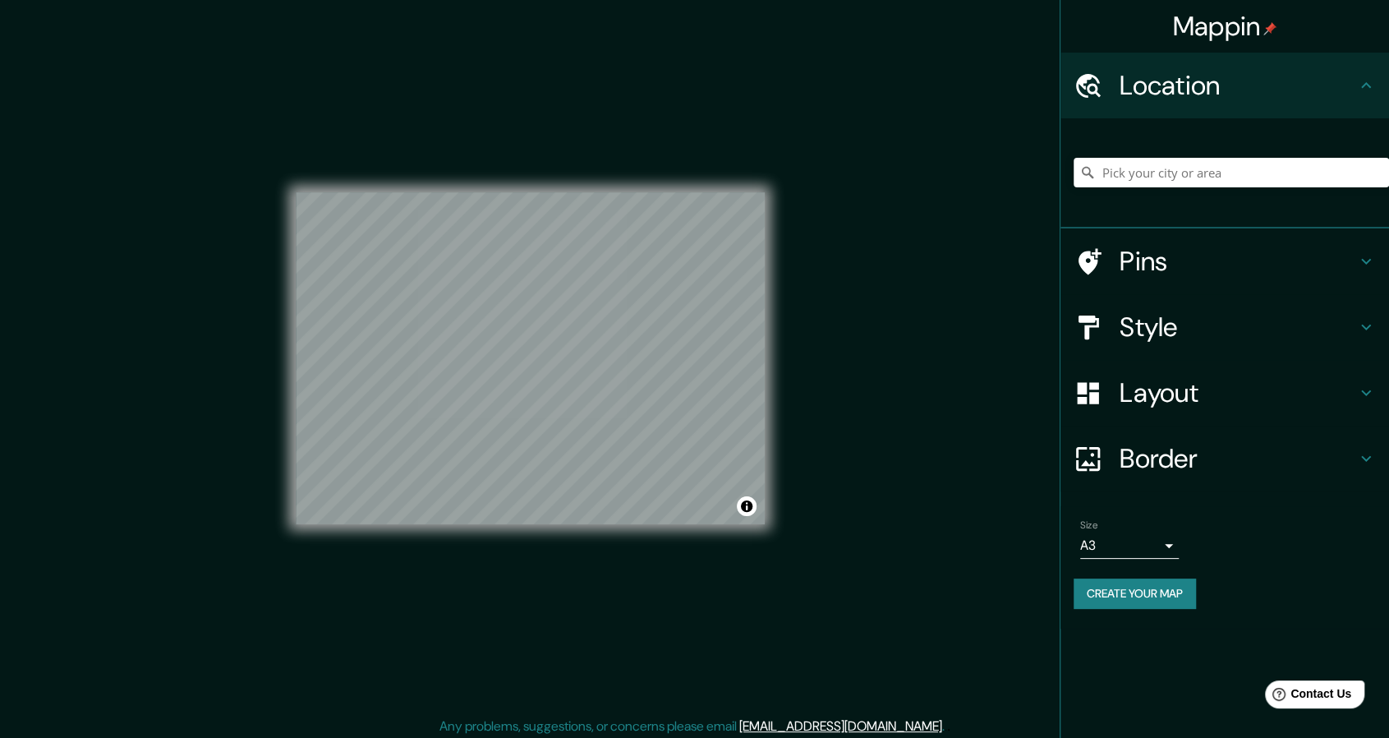
click at [1135, 607] on button "Create your map" at bounding box center [1135, 593] width 122 height 30
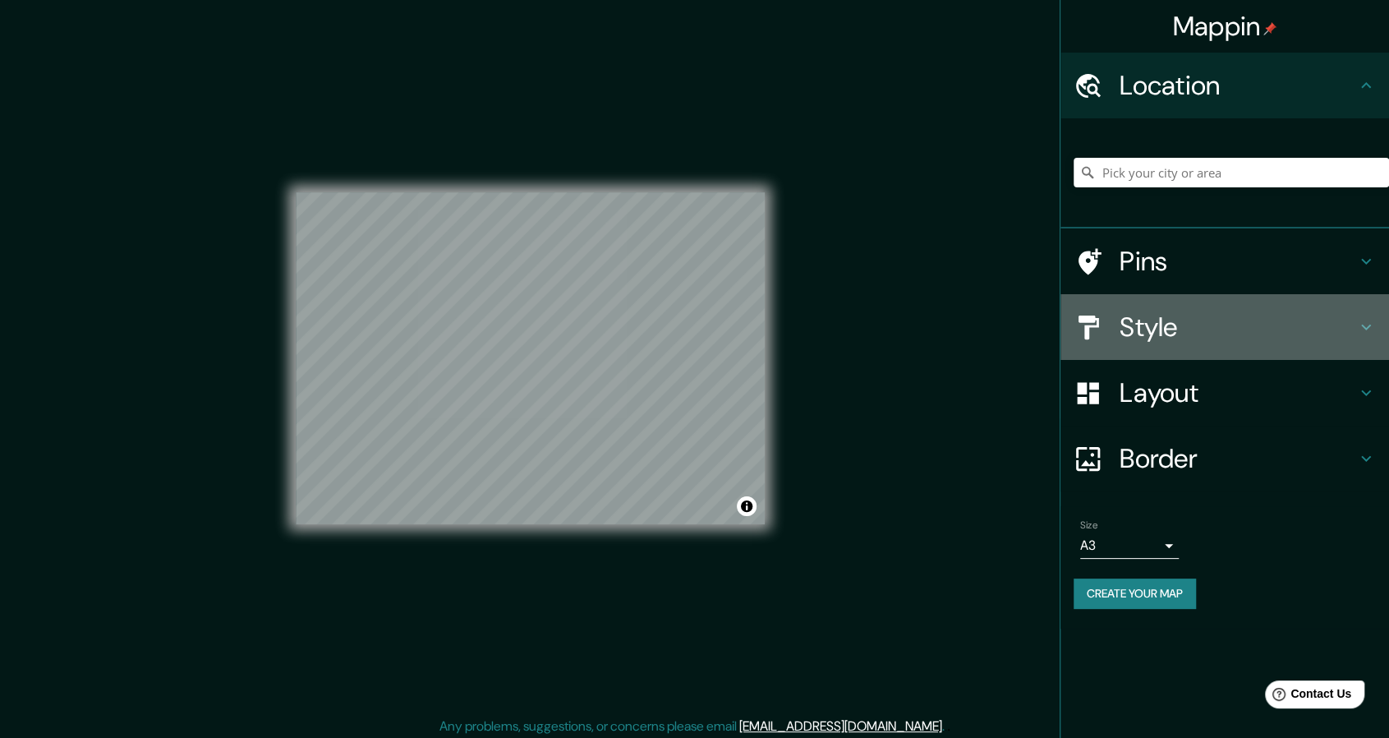
click at [1131, 331] on h4 "Style" at bounding box center [1238, 326] width 237 height 33
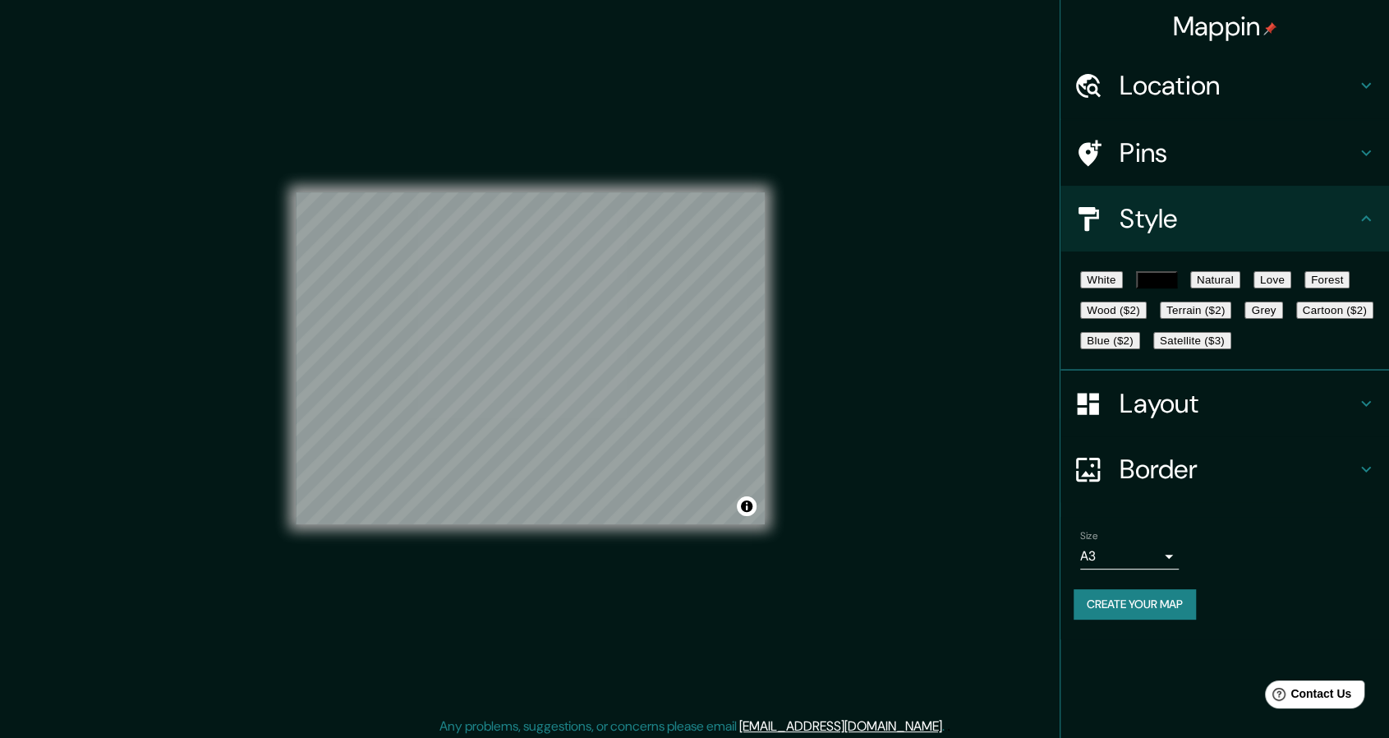
click at [1123, 286] on button "White" at bounding box center [1101, 279] width 43 height 17
click at [1168, 288] on button "Black" at bounding box center [1156, 279] width 41 height 17
click at [1239, 287] on button "Natural" at bounding box center [1215, 279] width 50 height 17
click at [1291, 283] on button "Love" at bounding box center [1272, 279] width 38 height 17
click at [1304, 288] on button "Forest" at bounding box center [1327, 279] width 46 height 17
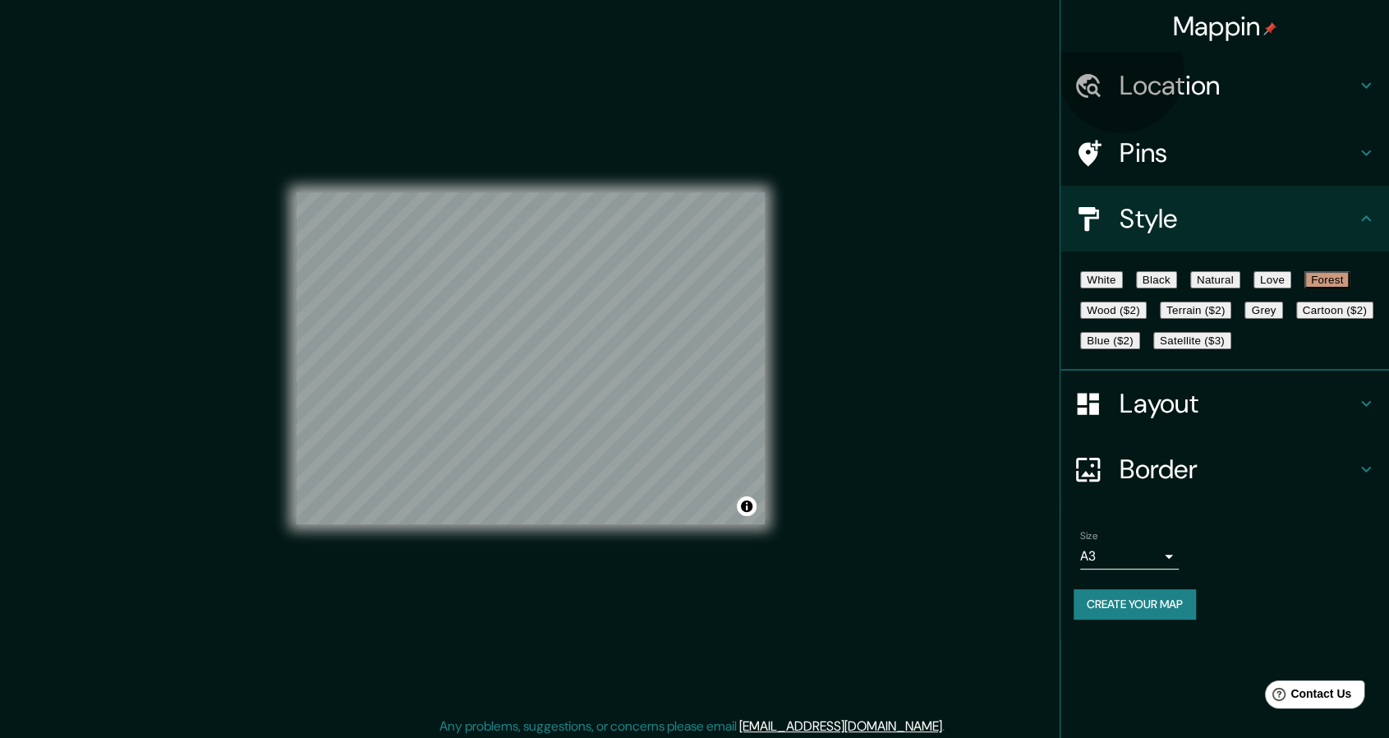
click at [1147, 319] on button "Wood ($2)" at bounding box center [1113, 309] width 67 height 17
click at [1232, 319] on button "Terrain ($2)" at bounding box center [1196, 309] width 72 height 17
click at [1244, 319] on button "Grey" at bounding box center [1263, 309] width 38 height 17
click at [1096, 277] on button "White" at bounding box center [1101, 279] width 43 height 17
click at [1156, 288] on button "Black" at bounding box center [1156, 279] width 41 height 17
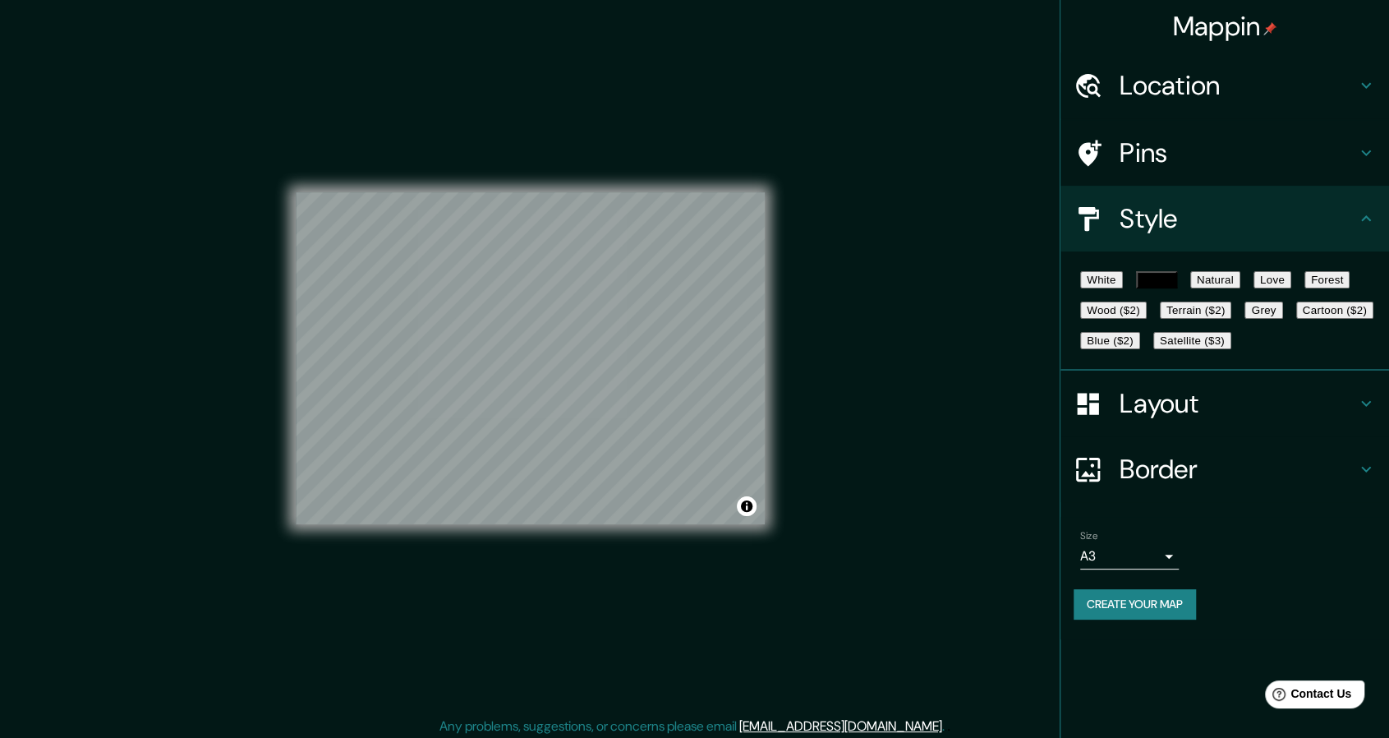
click at [1119, 346] on div "White Black Natural Love Forest Wood ($2) Terrain ($2) Grey Cartoon ($2) Blue (…" at bounding box center [1231, 309] width 315 height 91
click at [1244, 319] on button "Grey" at bounding box center [1263, 309] width 38 height 17
click at [1177, 288] on button "Black" at bounding box center [1156, 279] width 41 height 17
click at [1140, 356] on div "White Black Natural Love Forest Wood ($2) Terrain ($2) Grey Cartoon ($2) Blue (…" at bounding box center [1231, 309] width 315 height 91
click at [1244, 319] on button "Grey" at bounding box center [1263, 309] width 38 height 17
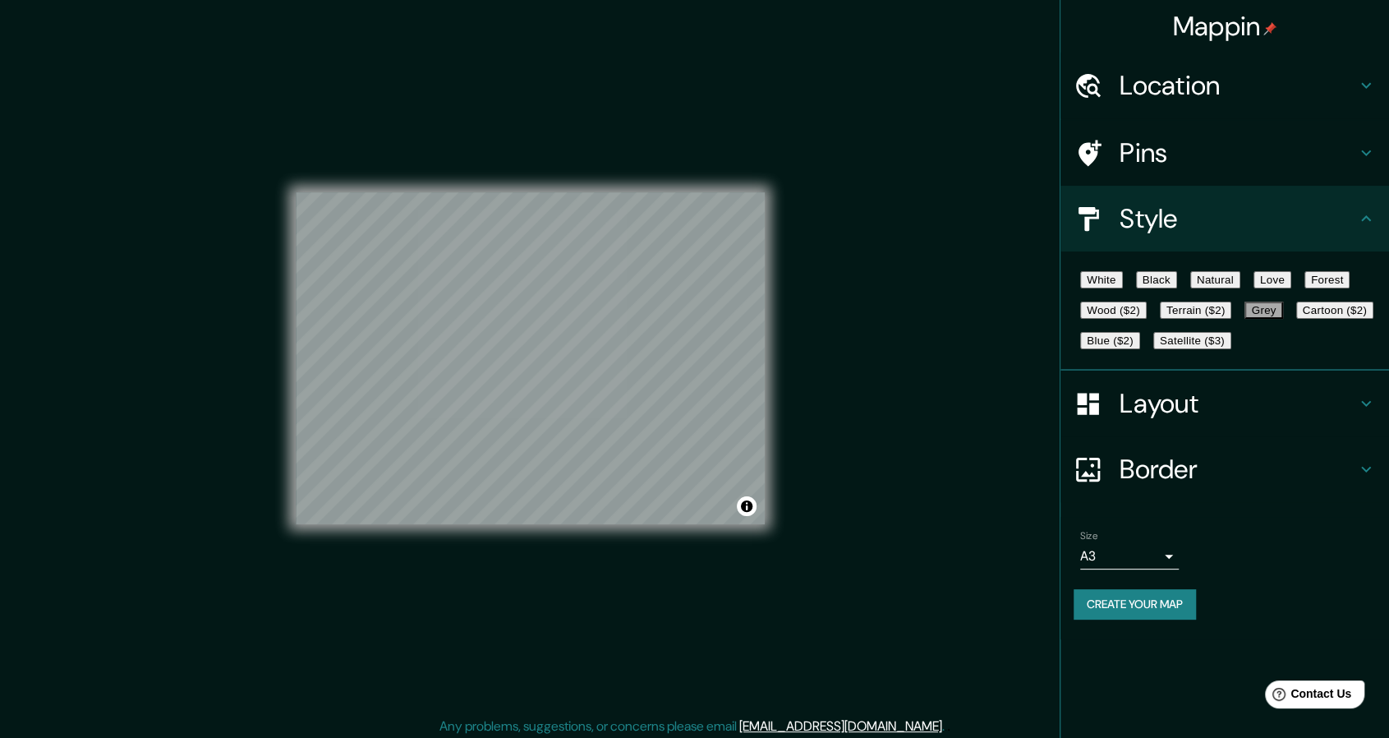
click at [1140, 349] on button "Blue ($2)" at bounding box center [1110, 340] width 60 height 17
click at [1244, 319] on button "Grey" at bounding box center [1263, 309] width 38 height 17
click at [1153, 349] on button "Satellite ($3)" at bounding box center [1192, 340] width 78 height 17
click at [1140, 349] on button "Blue ($2)" at bounding box center [1110, 340] width 60 height 17
click at [1244, 319] on button "Grey" at bounding box center [1263, 309] width 38 height 17
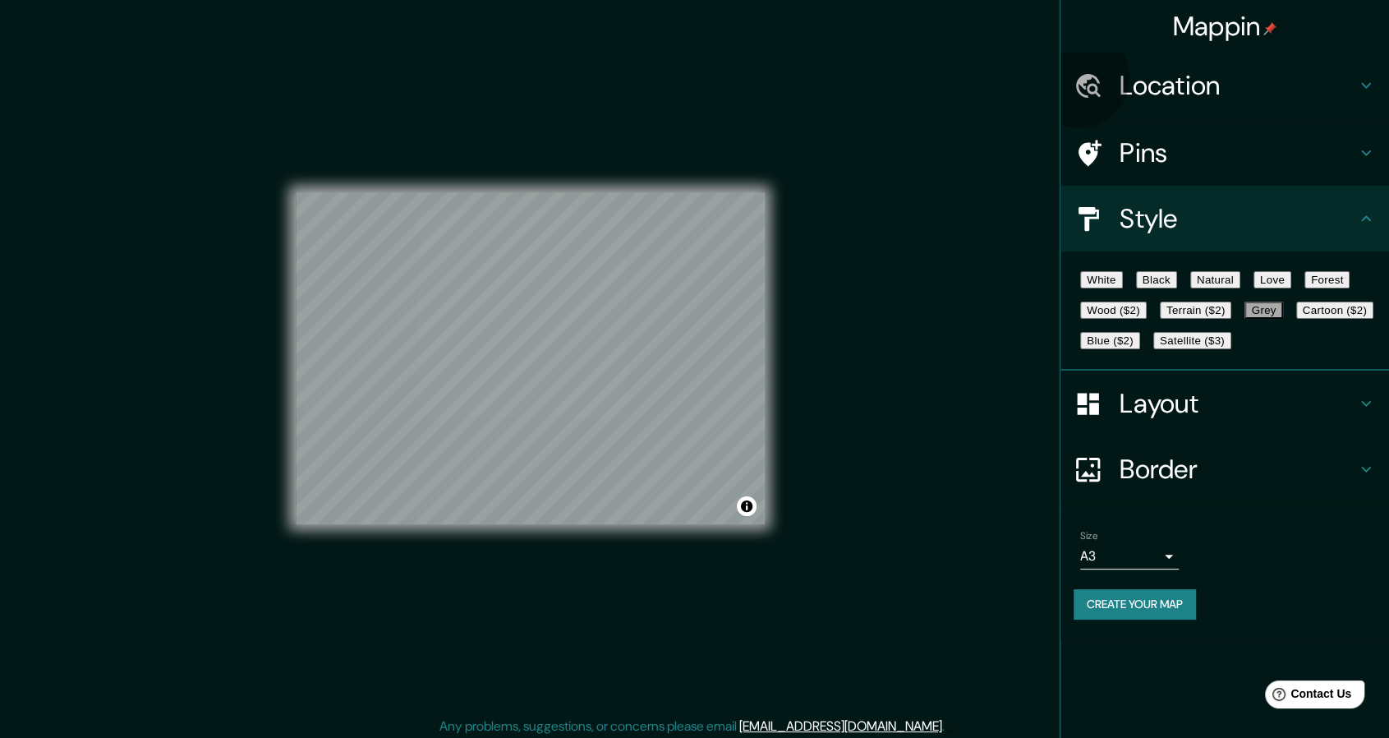
click at [1174, 288] on button "Black" at bounding box center [1156, 279] width 41 height 17
